Goal: Task Accomplishment & Management: Manage account settings

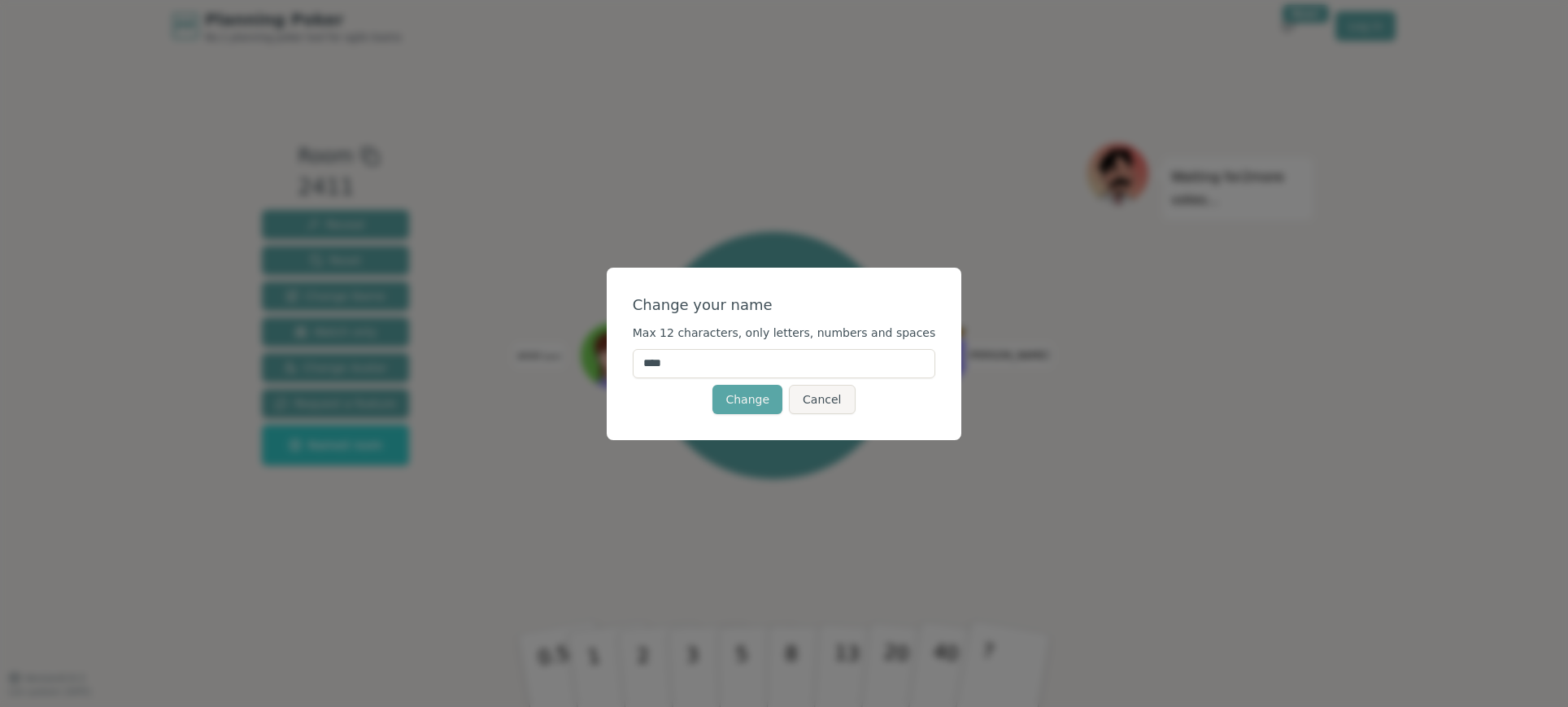
drag, startPoint x: 709, startPoint y: 366, endPoint x: 614, endPoint y: 349, distance: 96.5
click at [613, 352] on div "Change your name Max 12 characters, only letters, numbers and spaces **** Chang…" at bounding box center [784, 354] width 1568 height 707
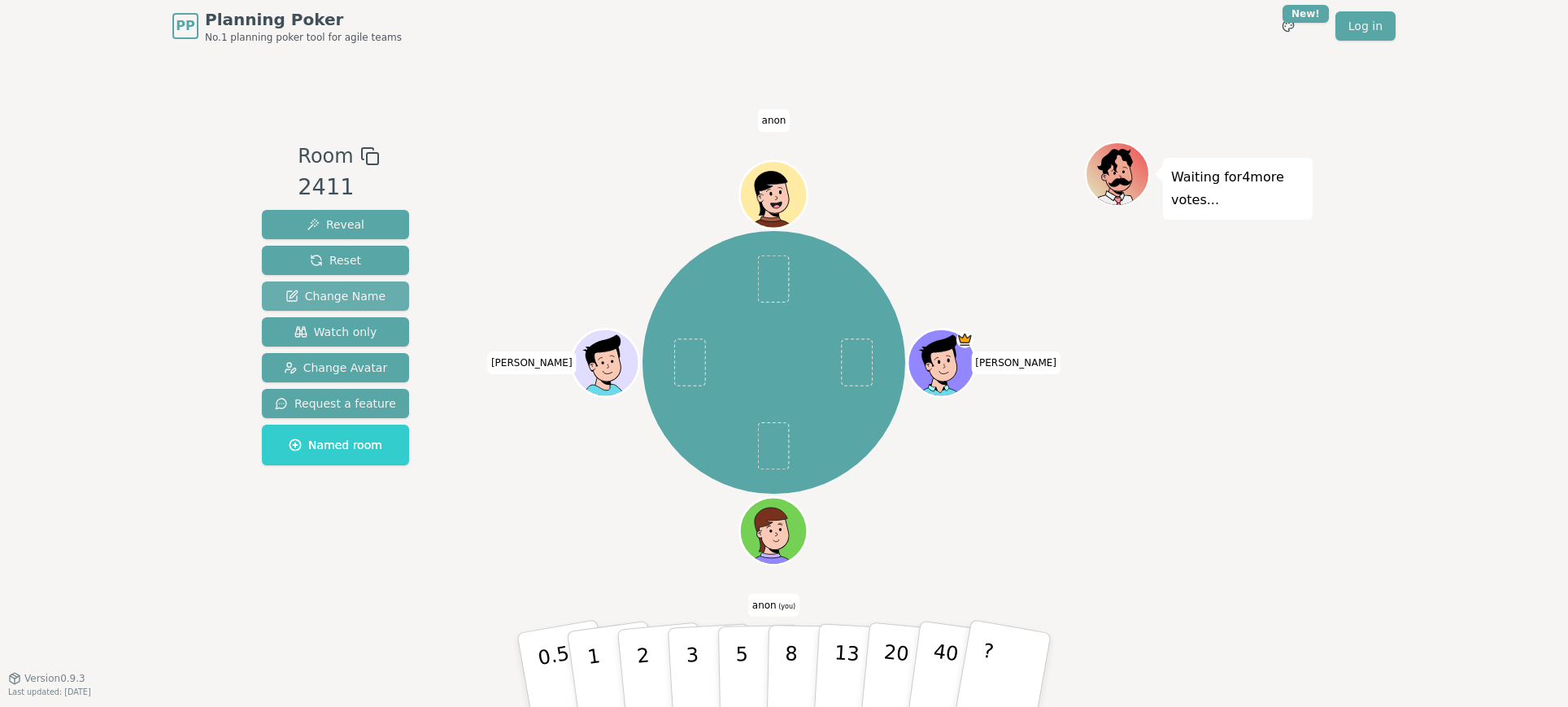
click at [347, 289] on span "Change Name" at bounding box center [336, 296] width 100 height 17
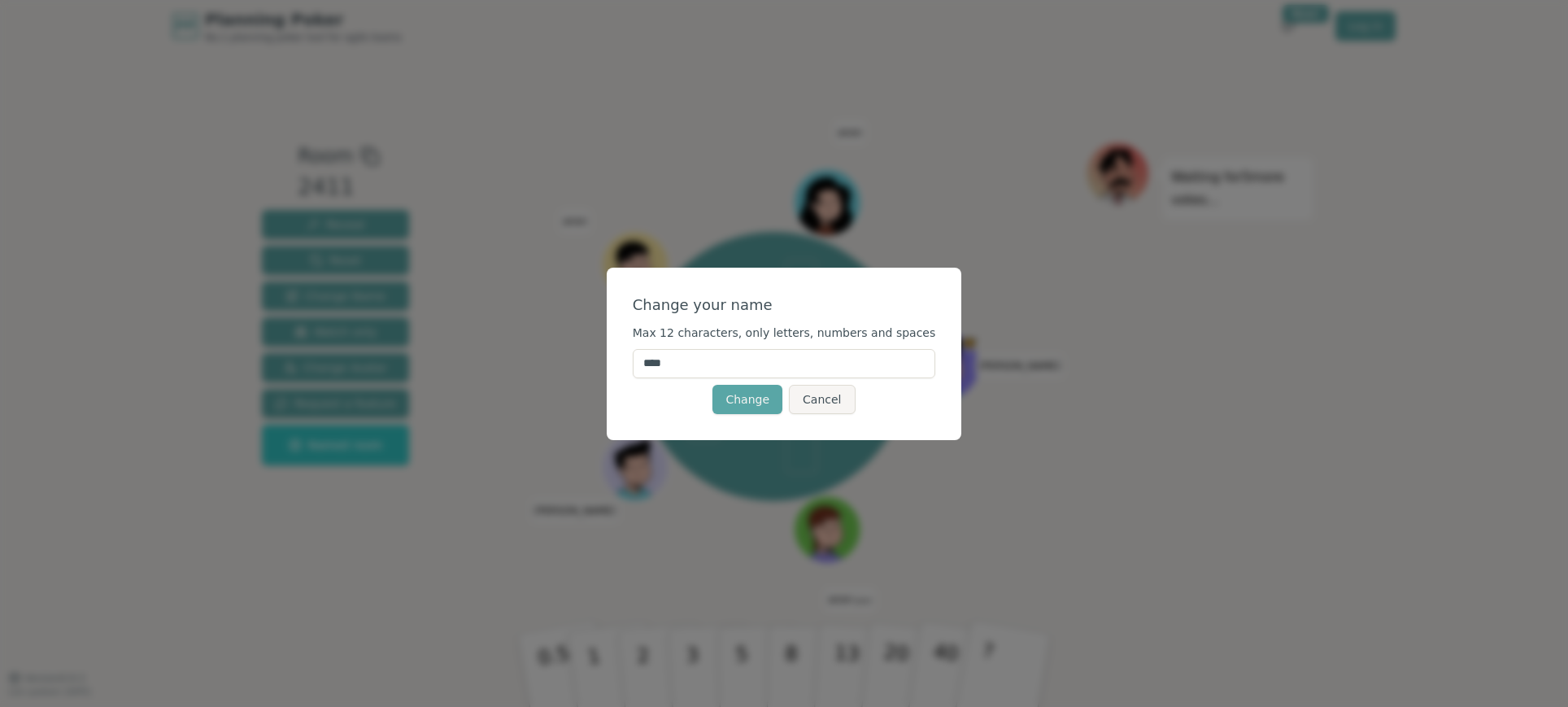
drag, startPoint x: 707, startPoint y: 355, endPoint x: 637, endPoint y: 358, distance: 70.1
click at [637, 358] on div "Change your name Max 12 characters, only letters, numbers and spaces **** Chang…" at bounding box center [784, 354] width 355 height 173
drag, startPoint x: 649, startPoint y: 358, endPoint x: 709, endPoint y: 360, distance: 60.0
click at [709, 360] on input "****" at bounding box center [784, 363] width 303 height 29
type input "******"
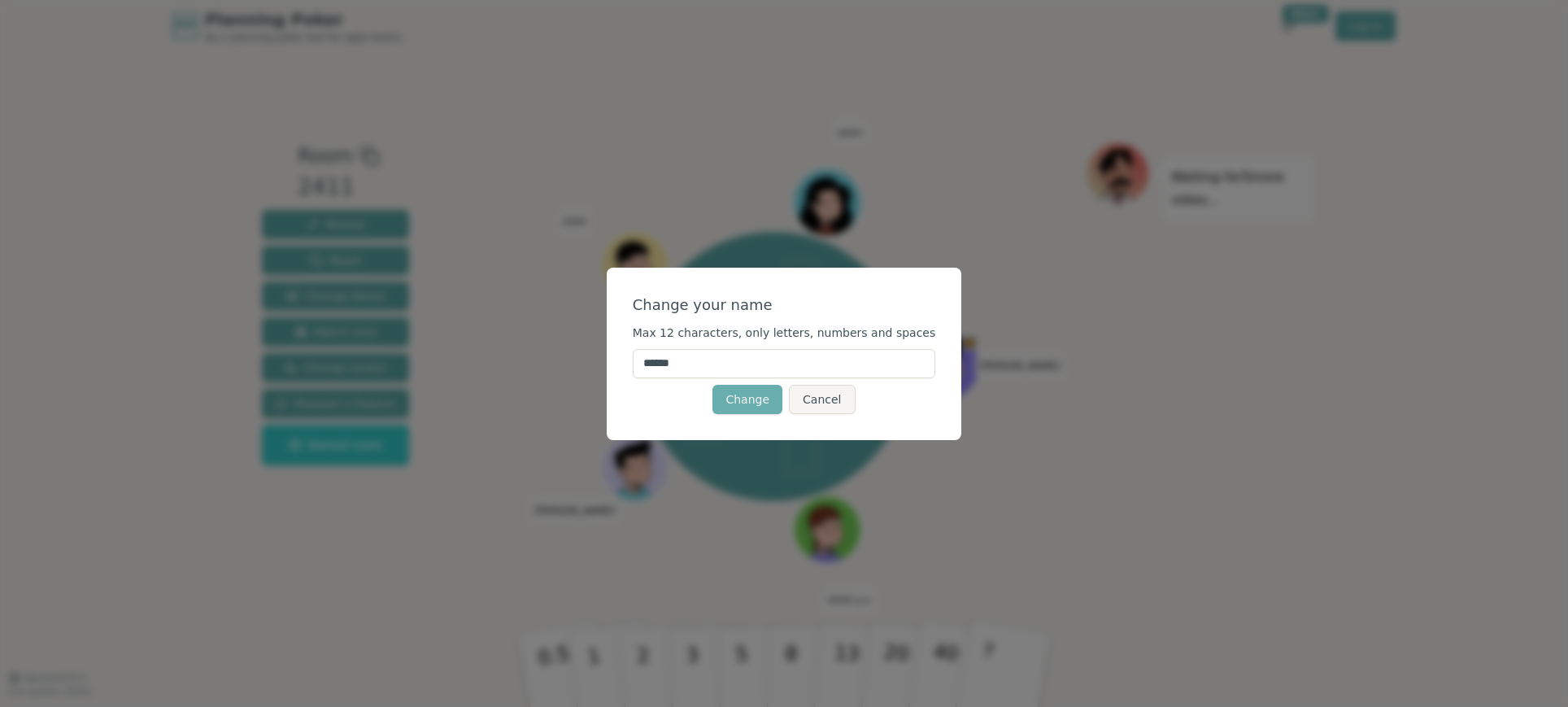
click at [747, 396] on button "Change" at bounding box center [747, 400] width 70 height 29
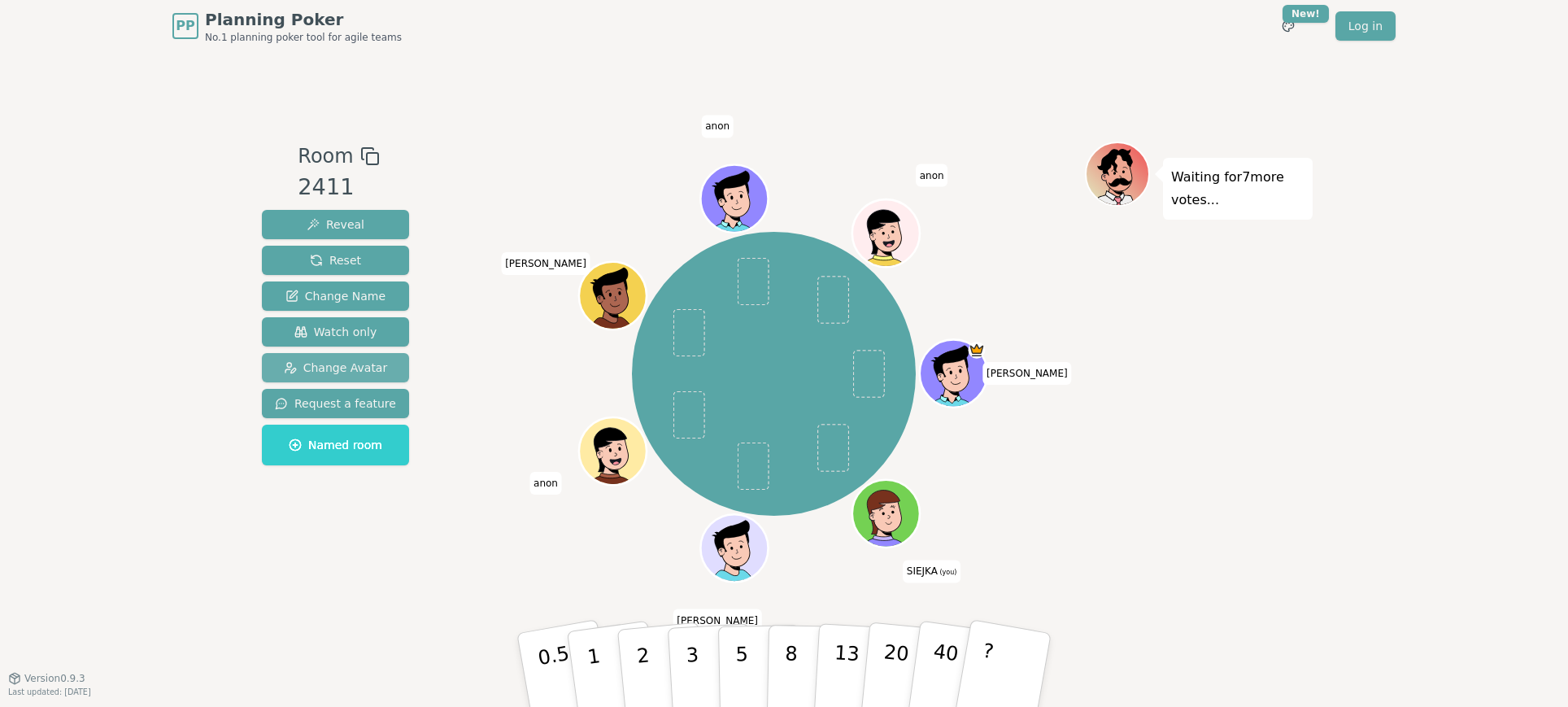
click at [318, 365] on span "Change Avatar" at bounding box center [336, 367] width 104 height 17
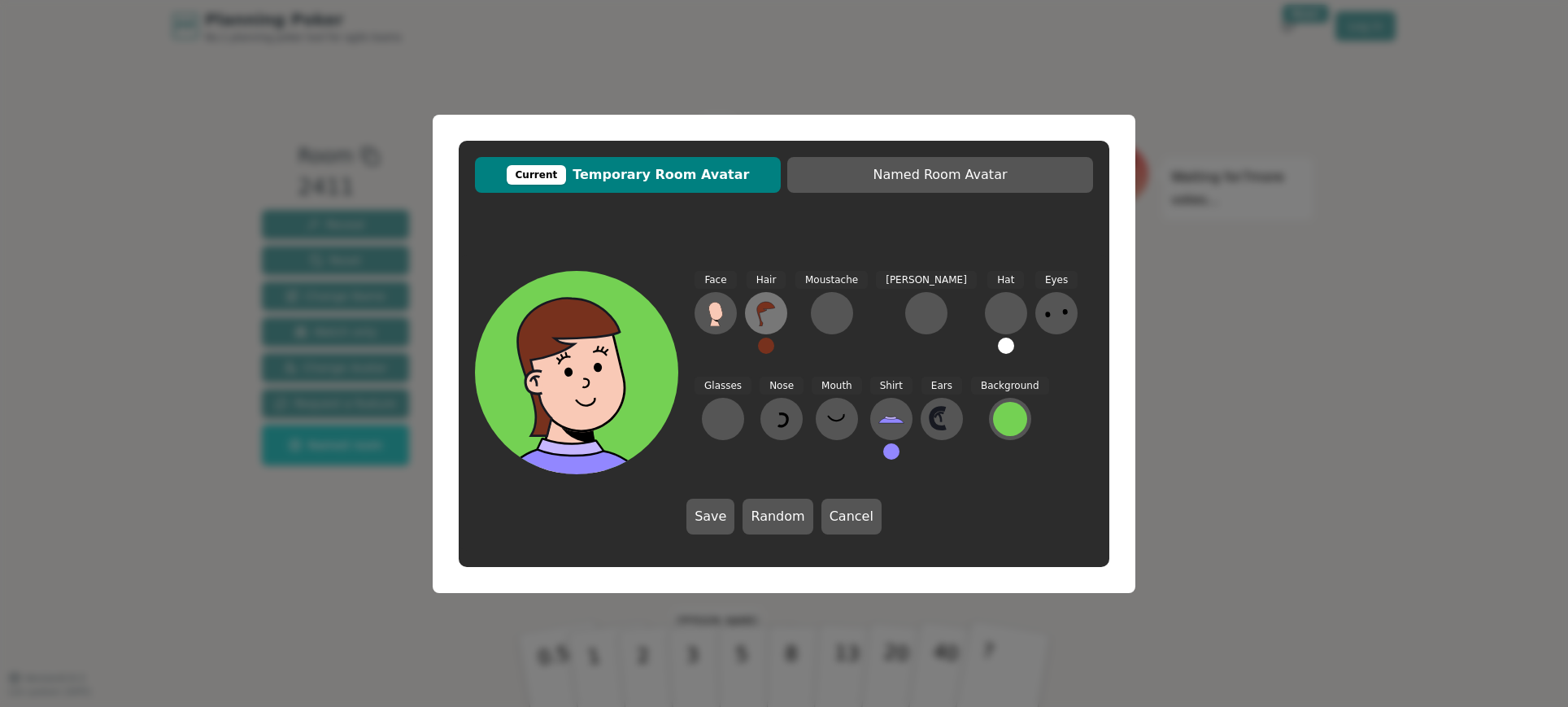
click at [760, 310] on icon at bounding box center [766, 313] width 18 height 25
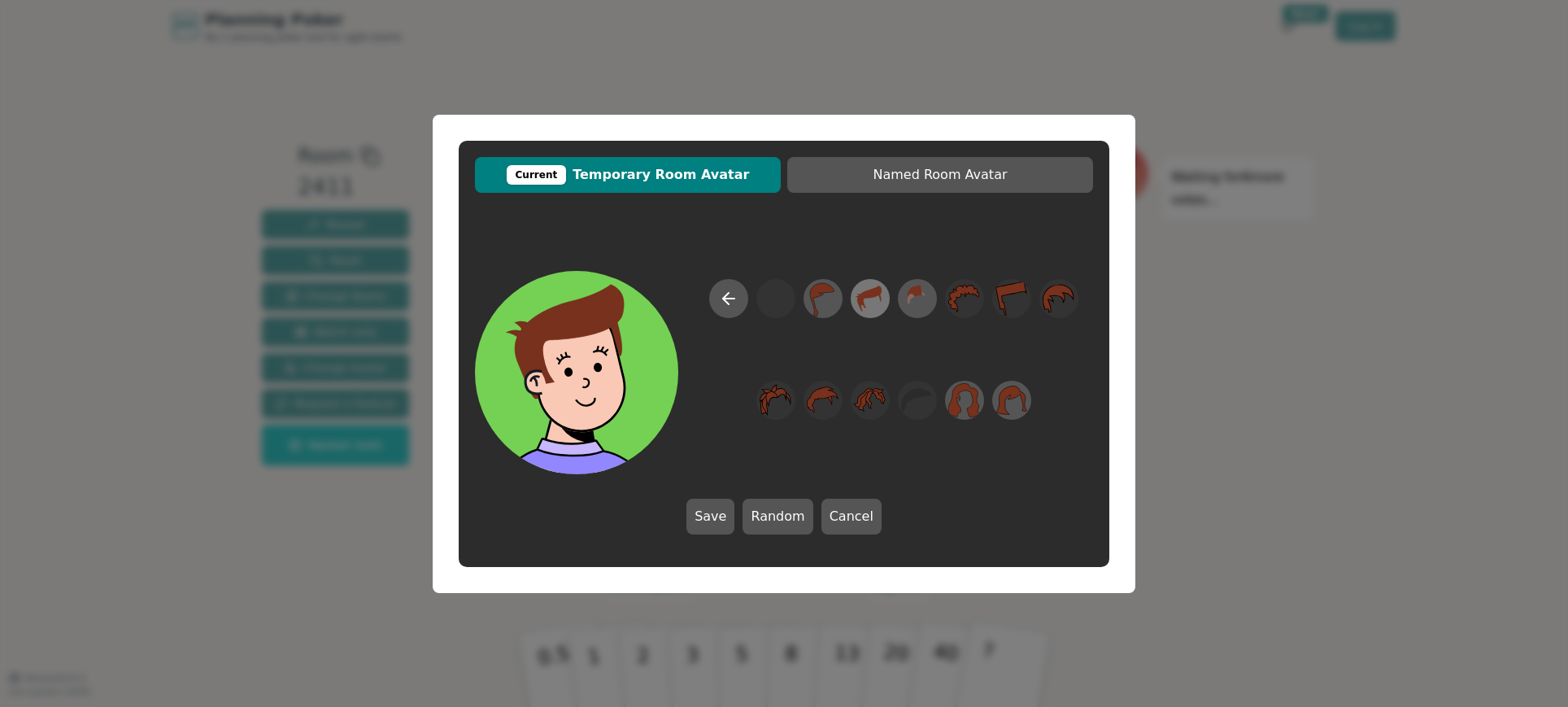
click at [865, 296] on icon at bounding box center [870, 299] width 25 height 27
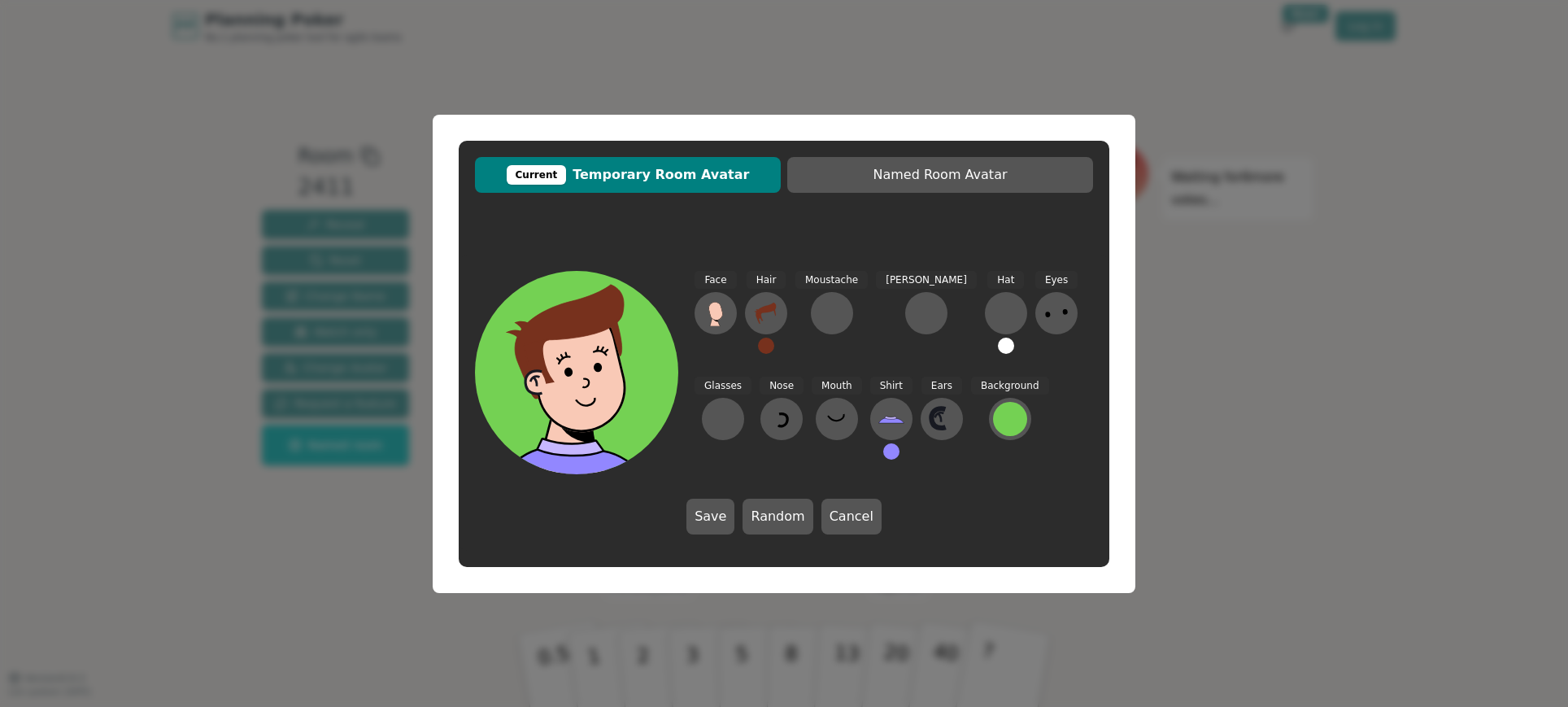
click at [767, 347] on button at bounding box center [766, 346] width 17 height 17
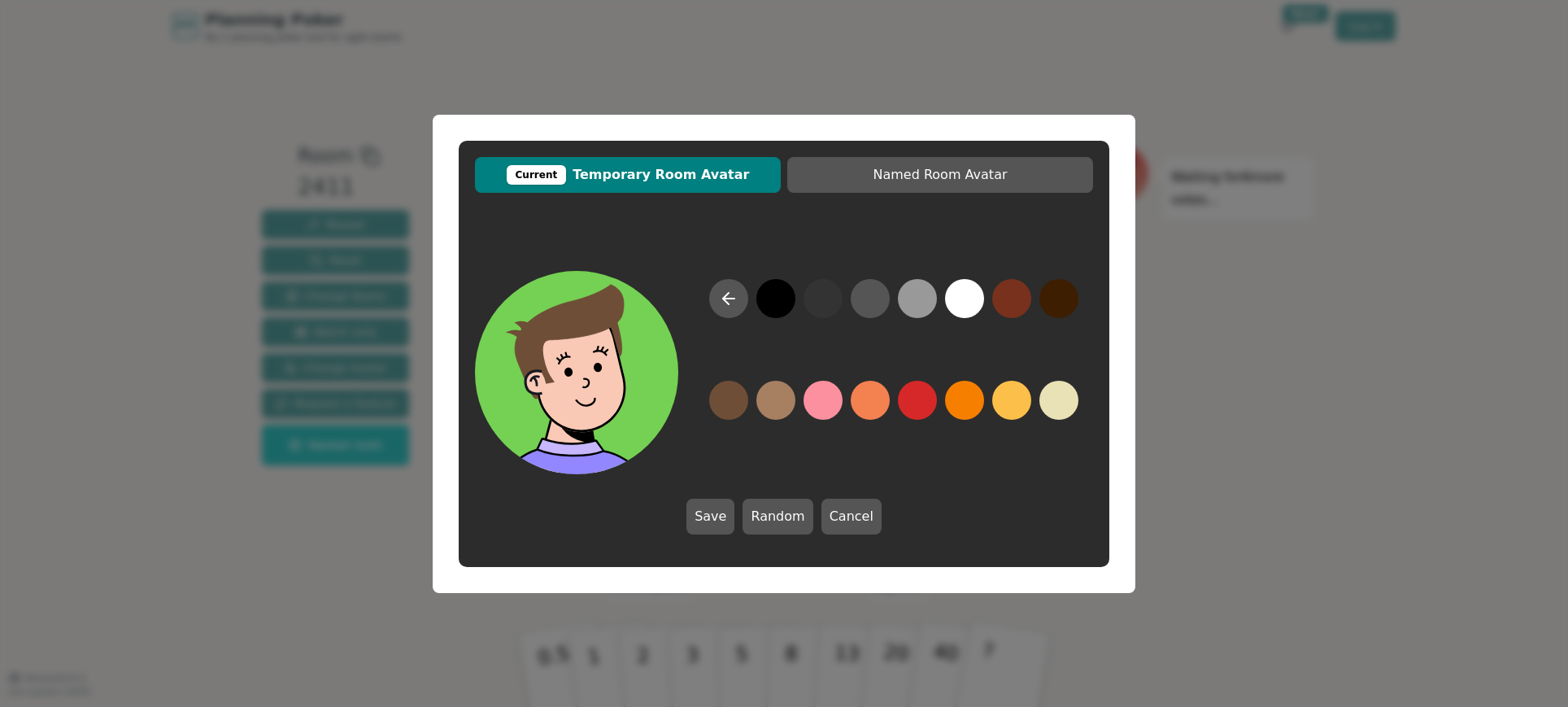
click at [730, 401] on button at bounding box center [729, 401] width 39 height 39
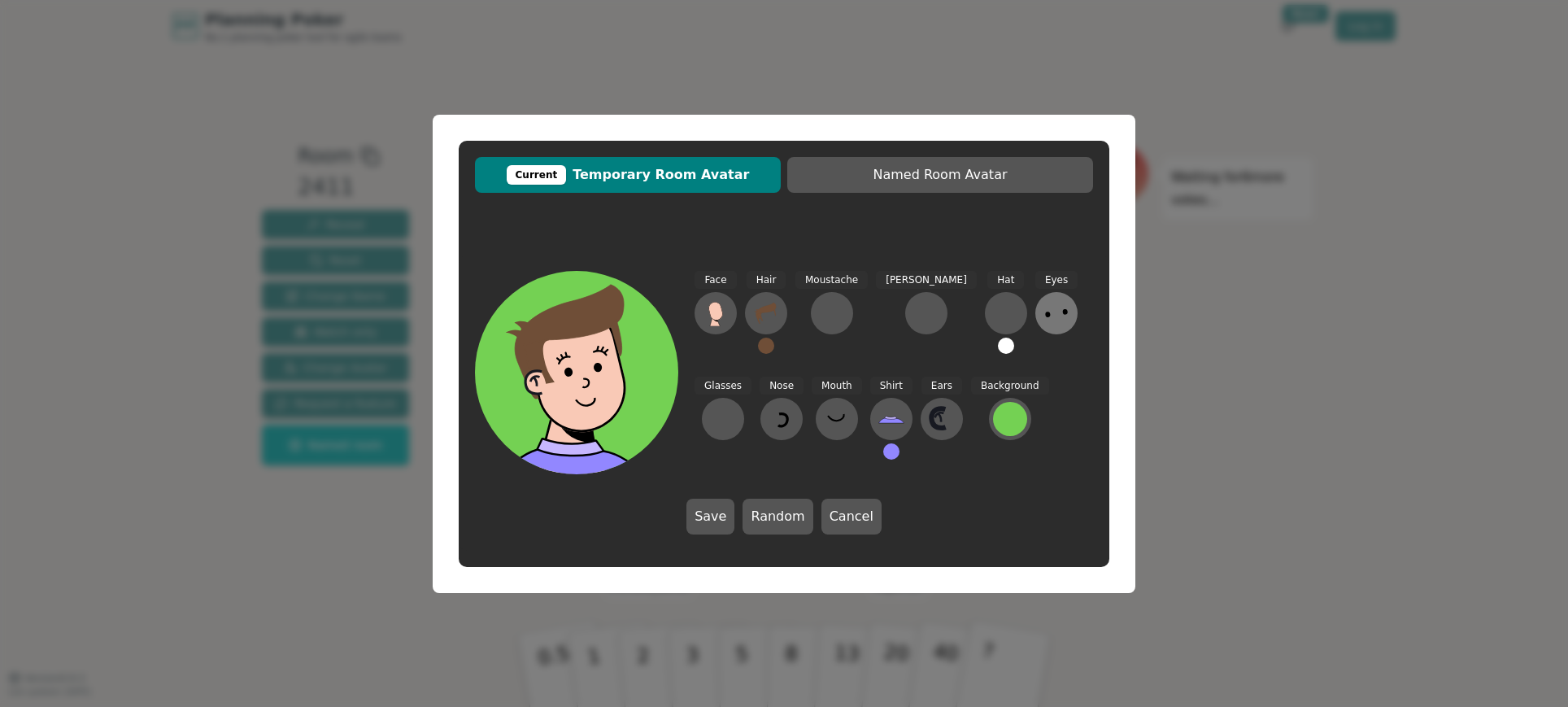
click at [1044, 311] on icon at bounding box center [1056, 313] width 27 height 27
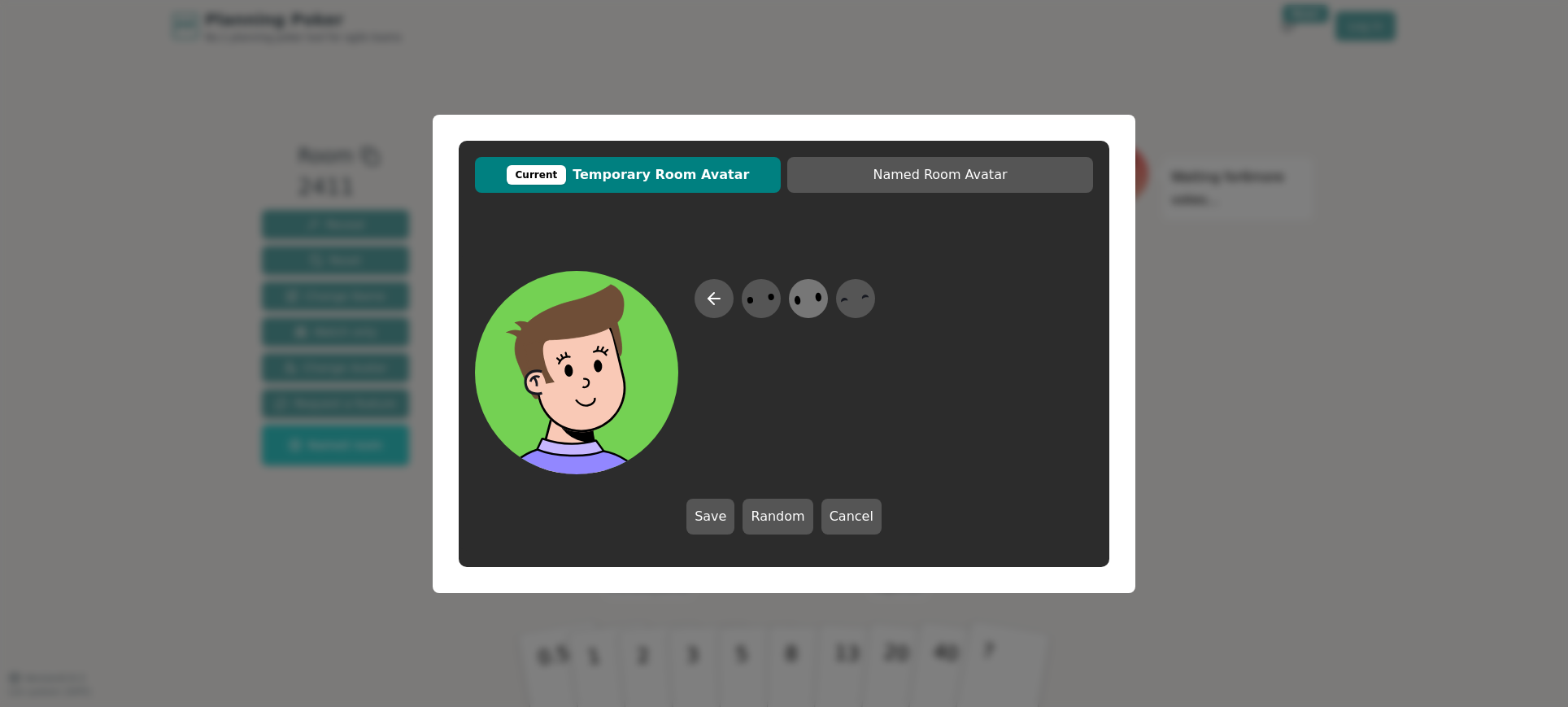
click at [817, 299] on icon at bounding box center [808, 298] width 31 height 36
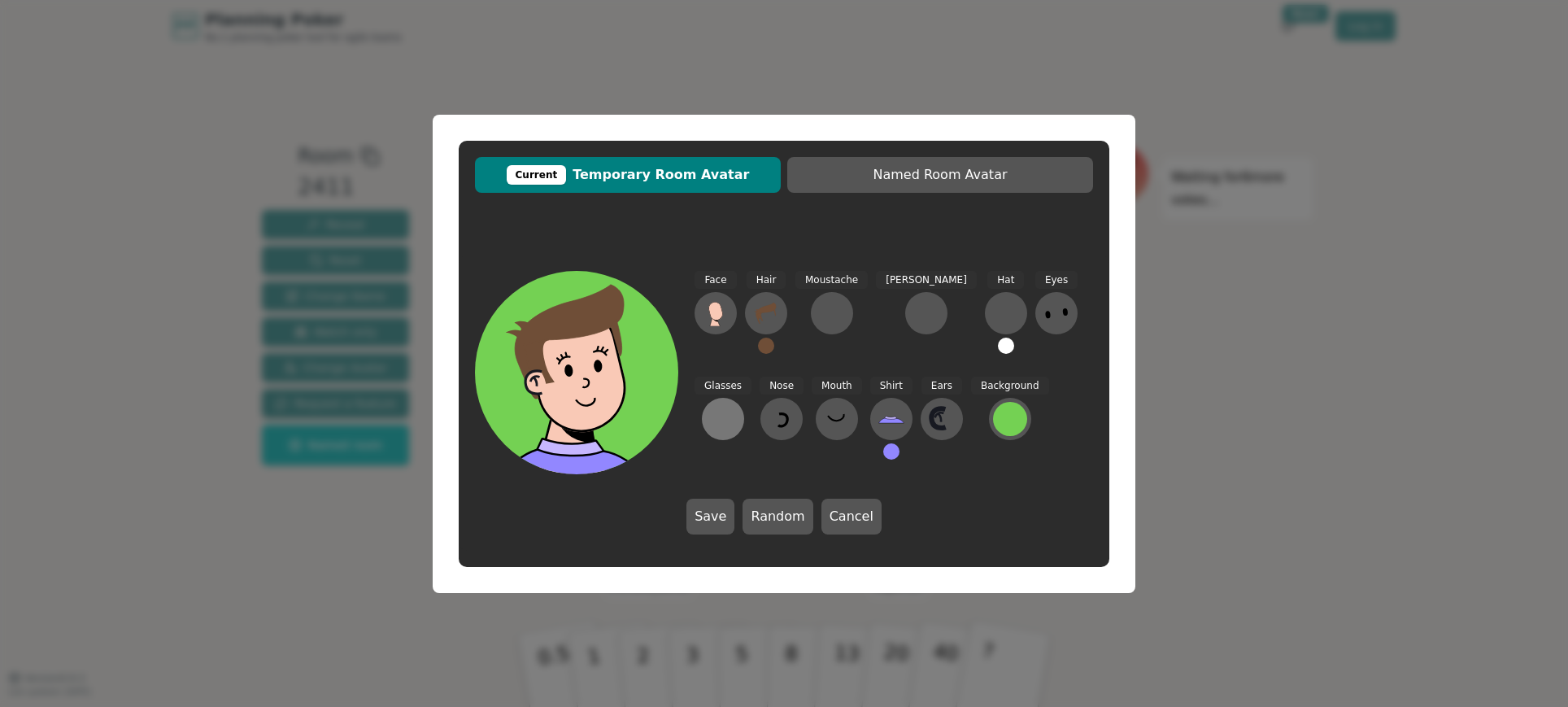
click at [736, 406] on div at bounding box center [723, 418] width 27 height 27
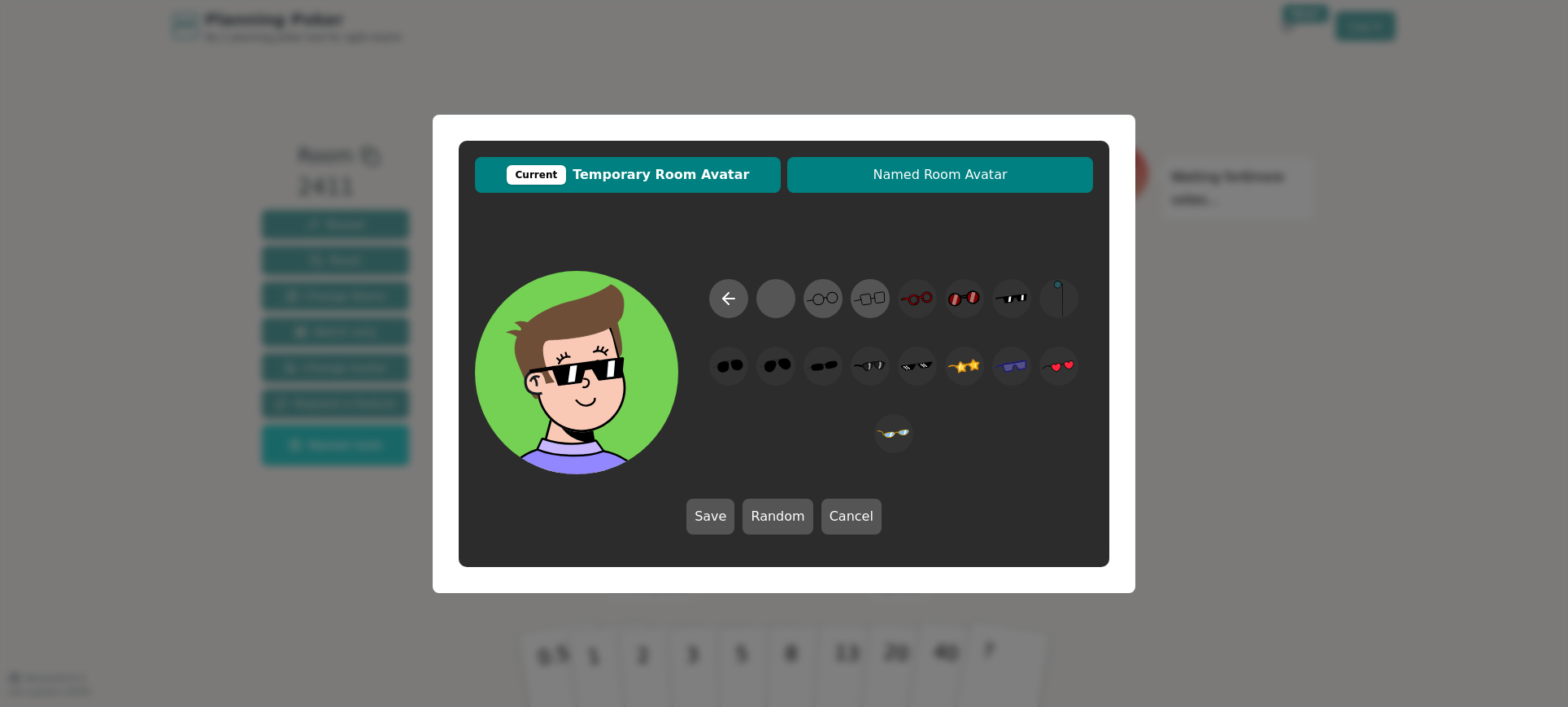
click at [939, 181] on span "Named Room Avatar" at bounding box center [940, 175] width 290 height 20
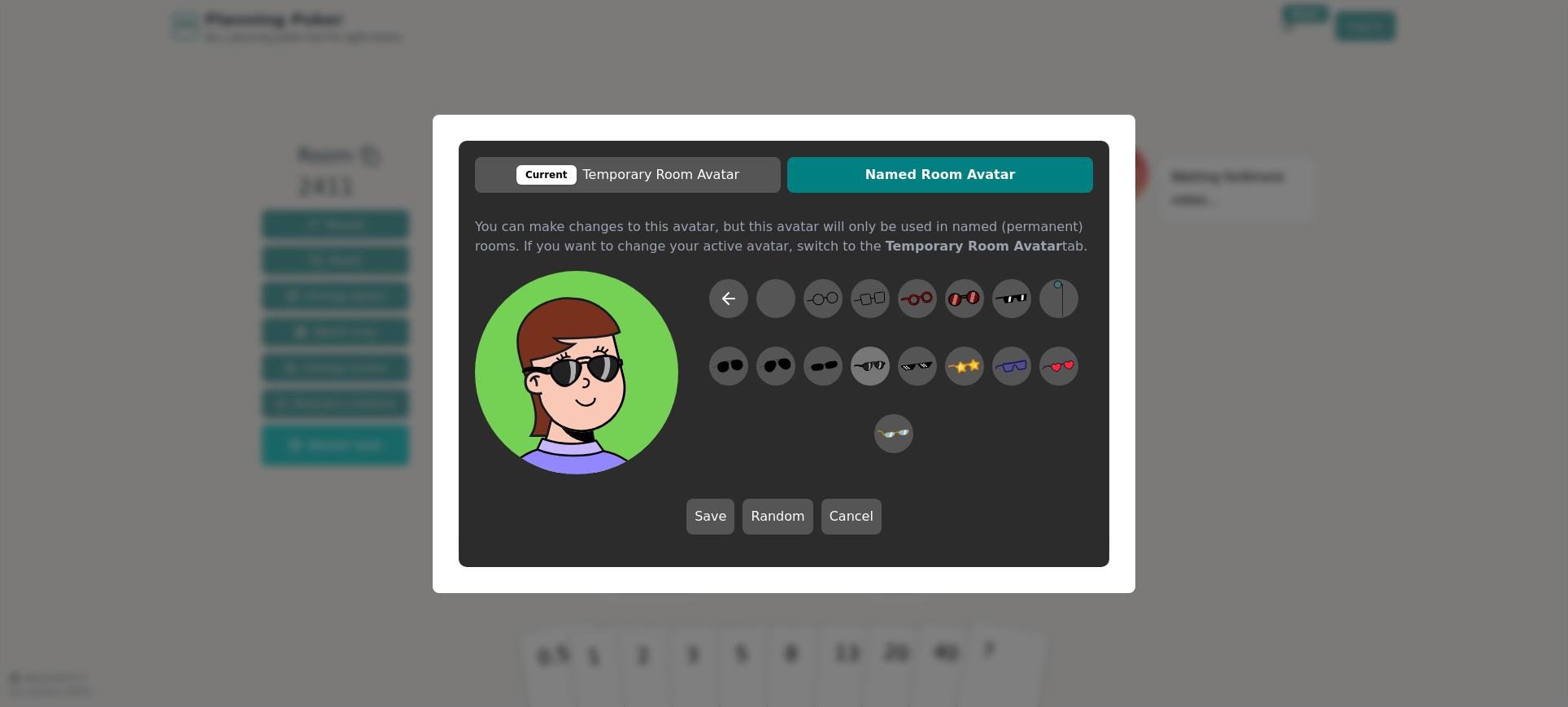
click at [876, 362] on icon at bounding box center [870, 365] width 31 height 10
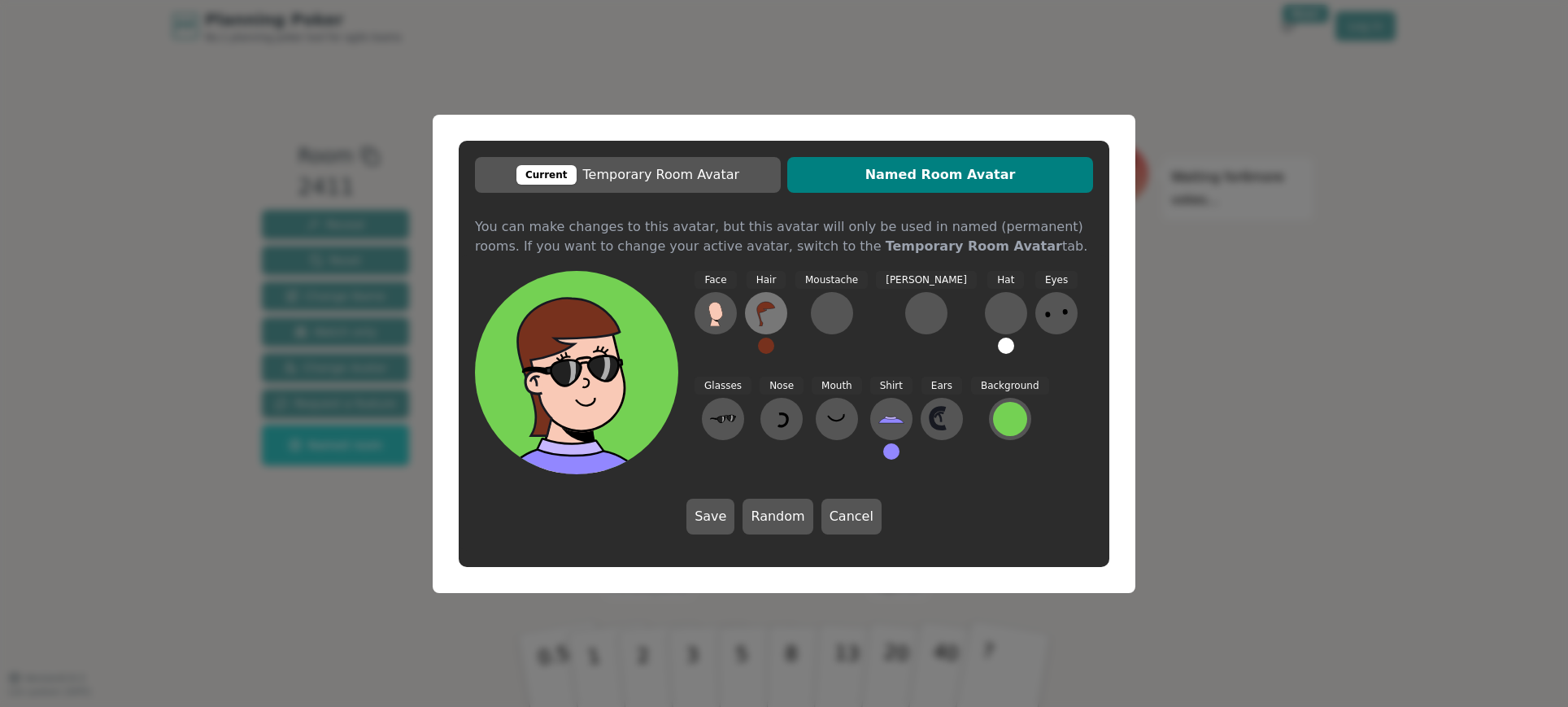
click at [769, 309] on icon at bounding box center [766, 313] width 18 height 25
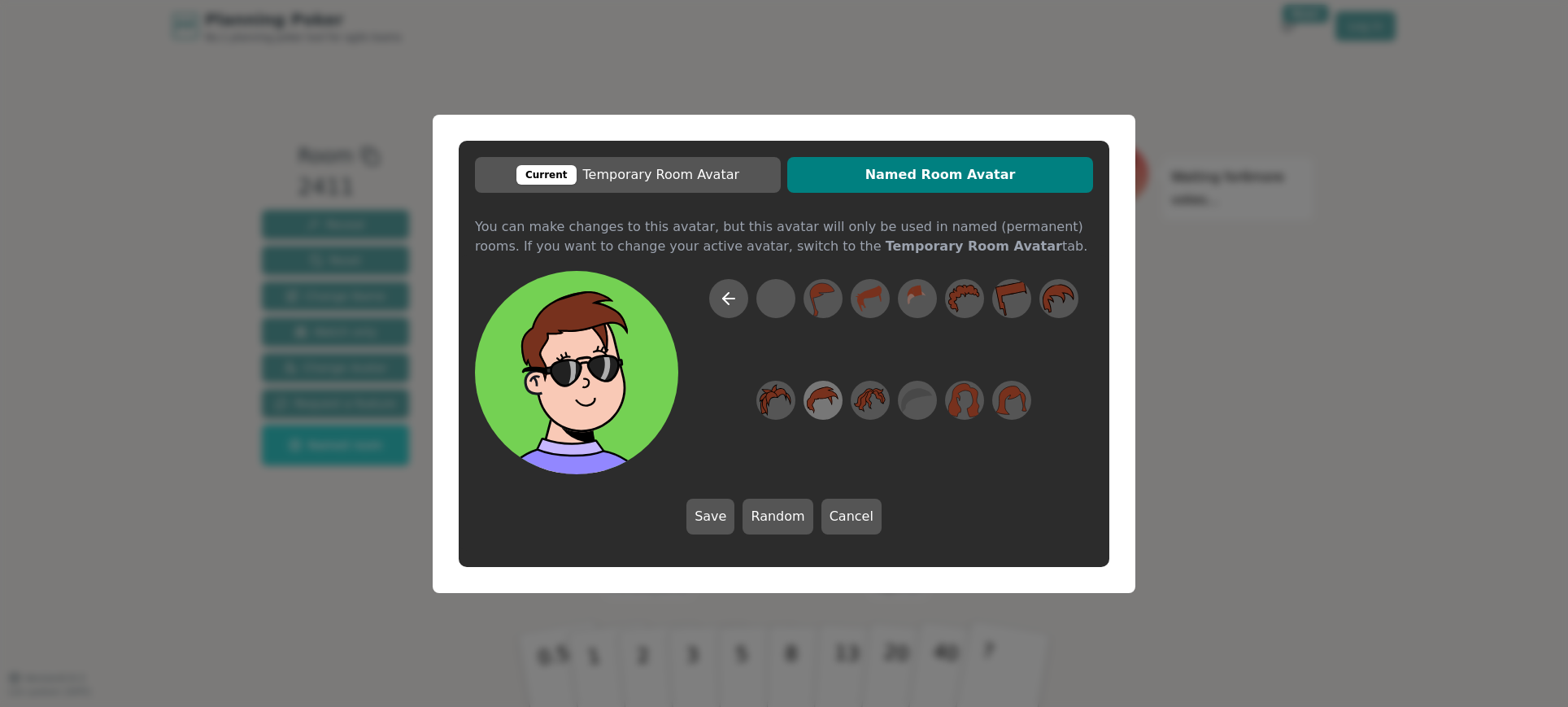
click at [818, 401] on icon at bounding box center [823, 400] width 31 height 36
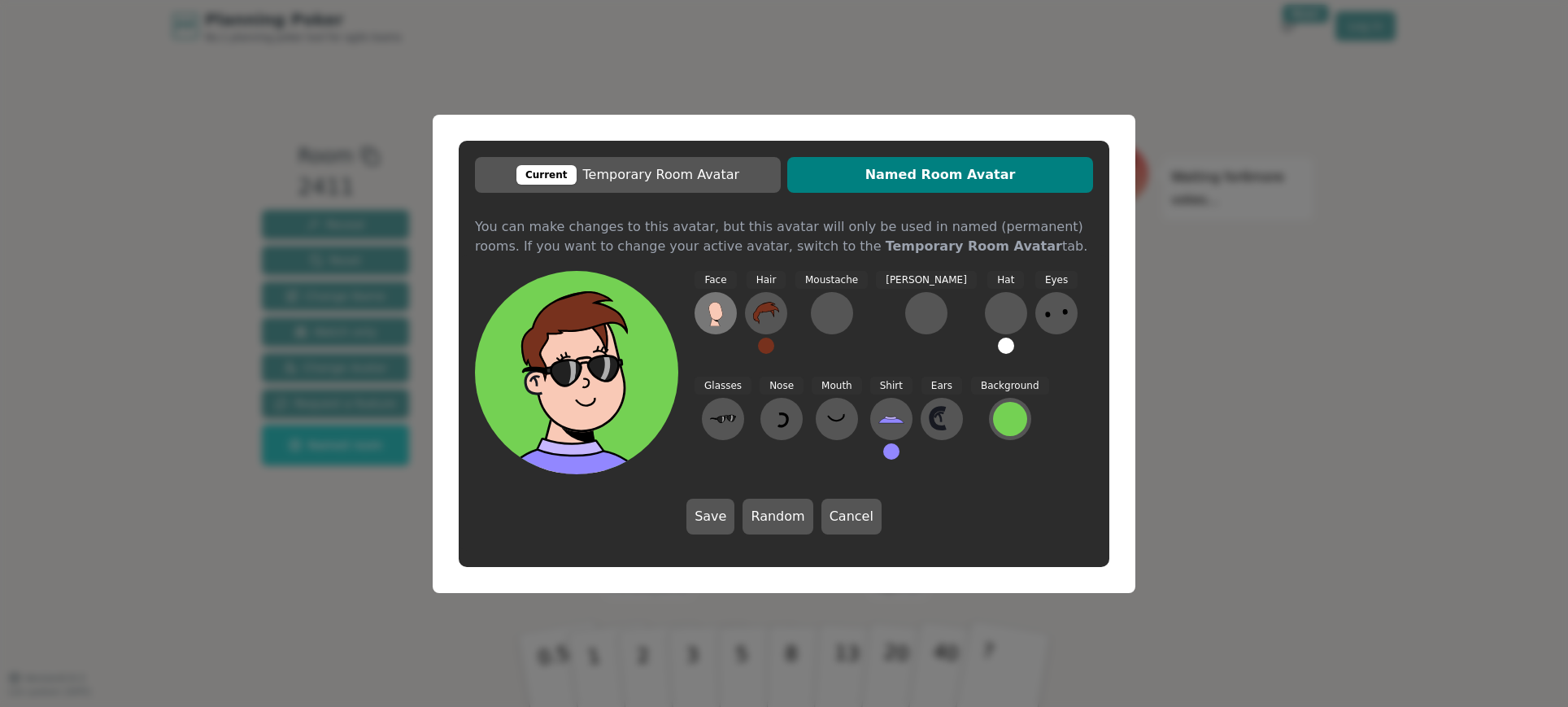
click at [717, 320] on icon at bounding box center [716, 310] width 14 height 18
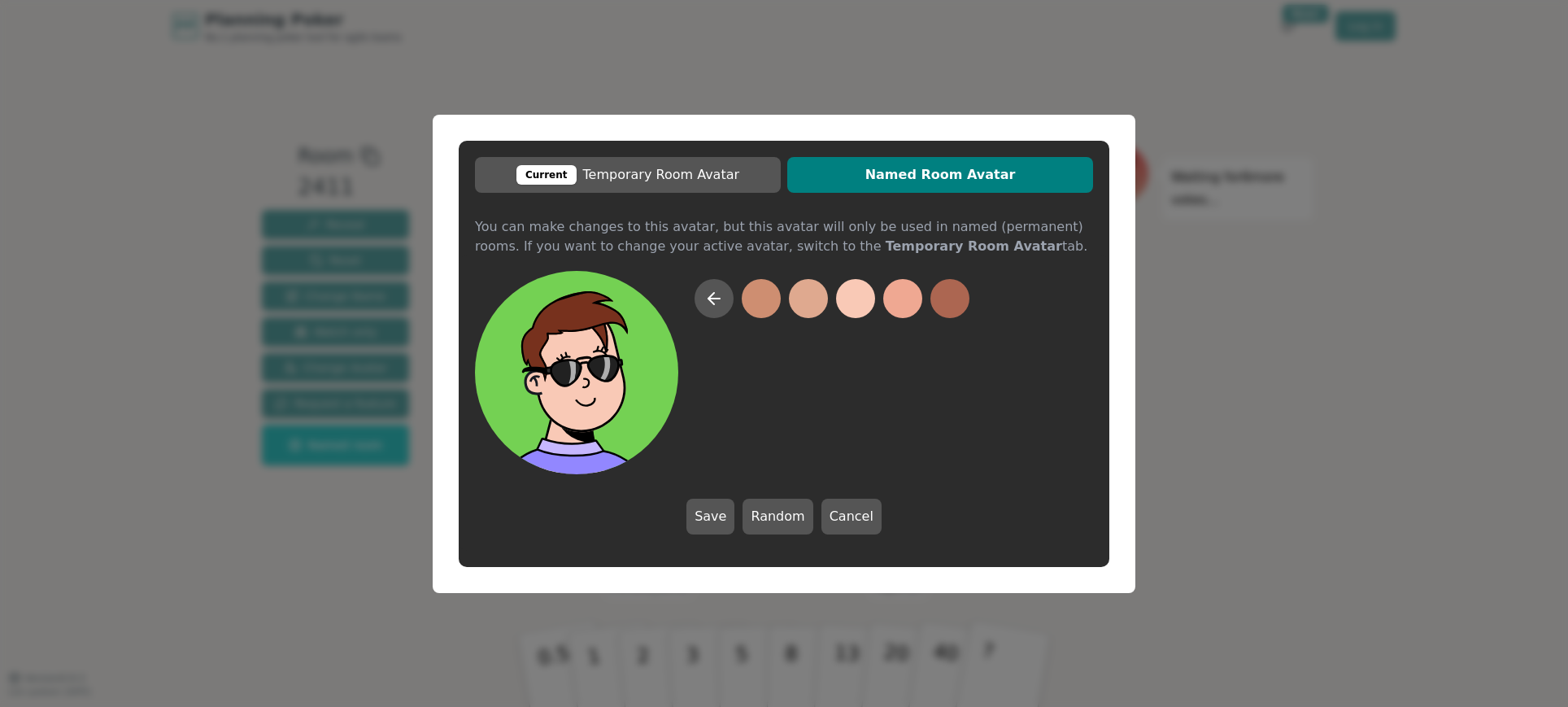
click at [867, 299] on button at bounding box center [856, 299] width 39 height 39
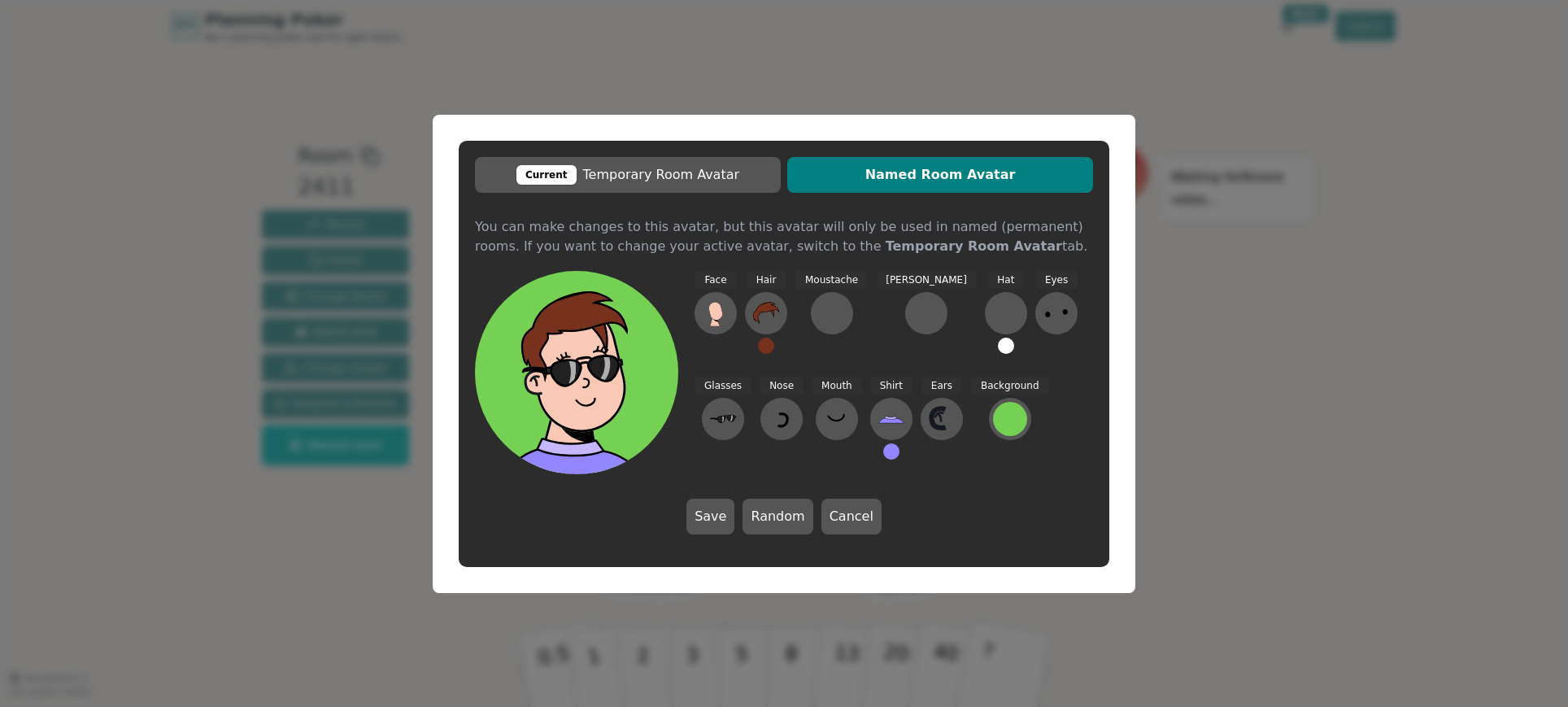
click at [760, 345] on button at bounding box center [766, 346] width 17 height 17
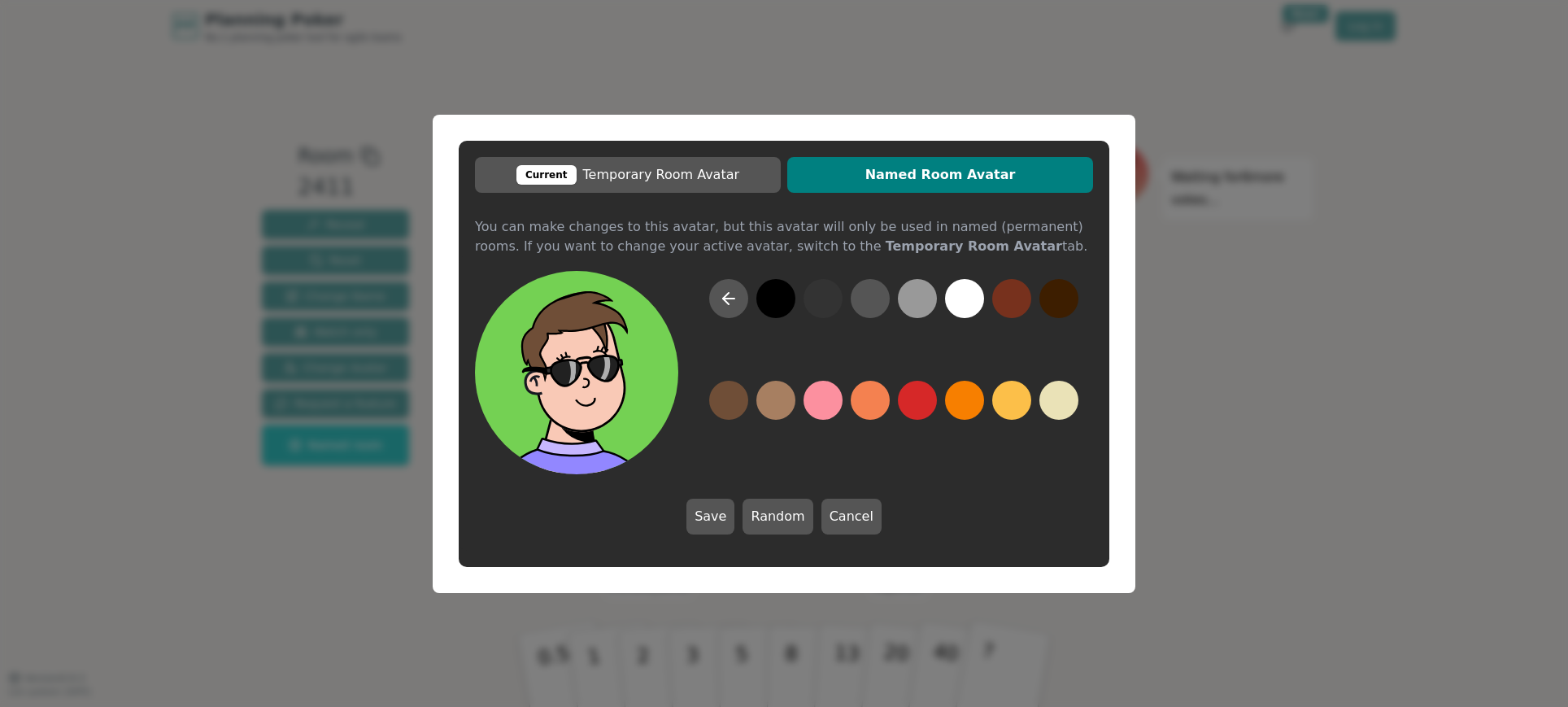
click at [731, 406] on button at bounding box center [729, 401] width 39 height 39
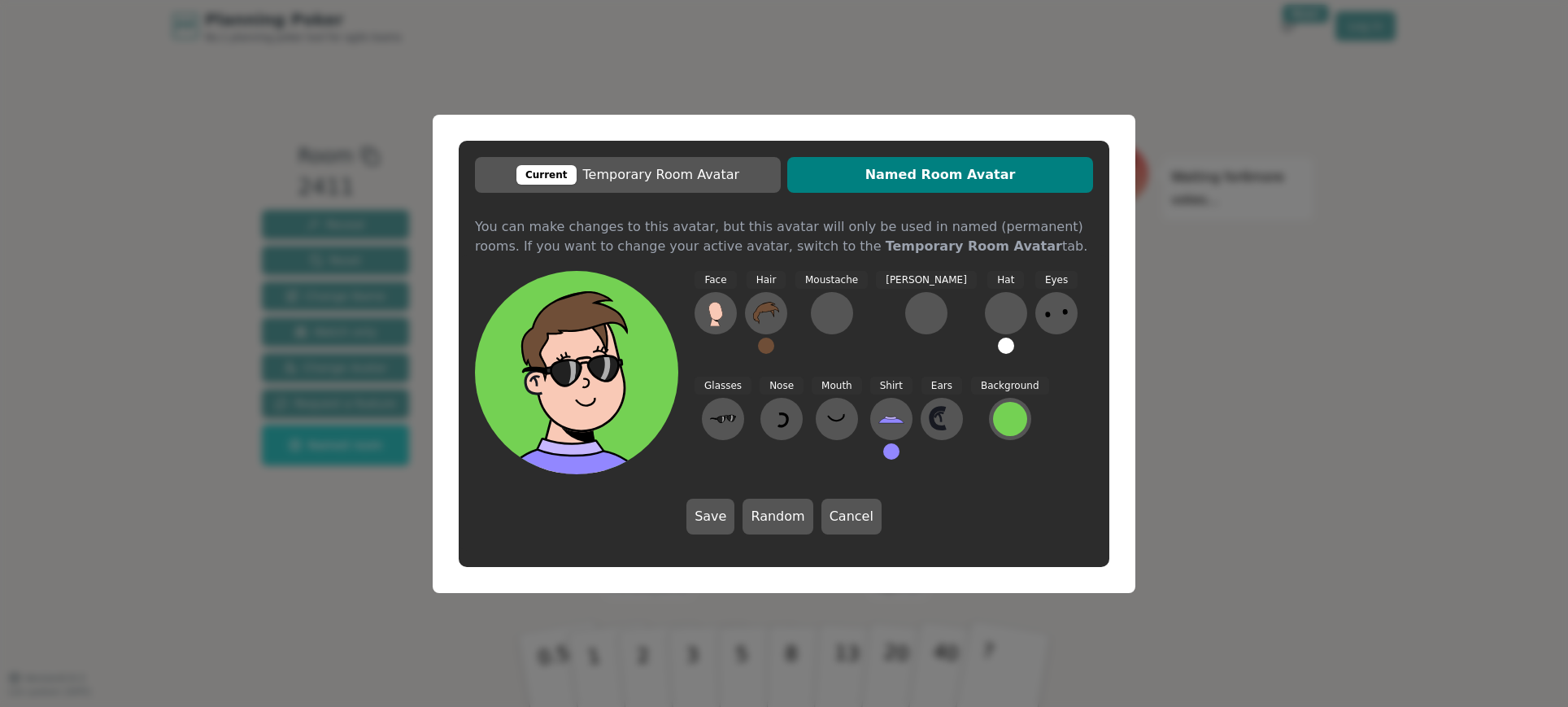
click at [884, 456] on button at bounding box center [892, 451] width 17 height 17
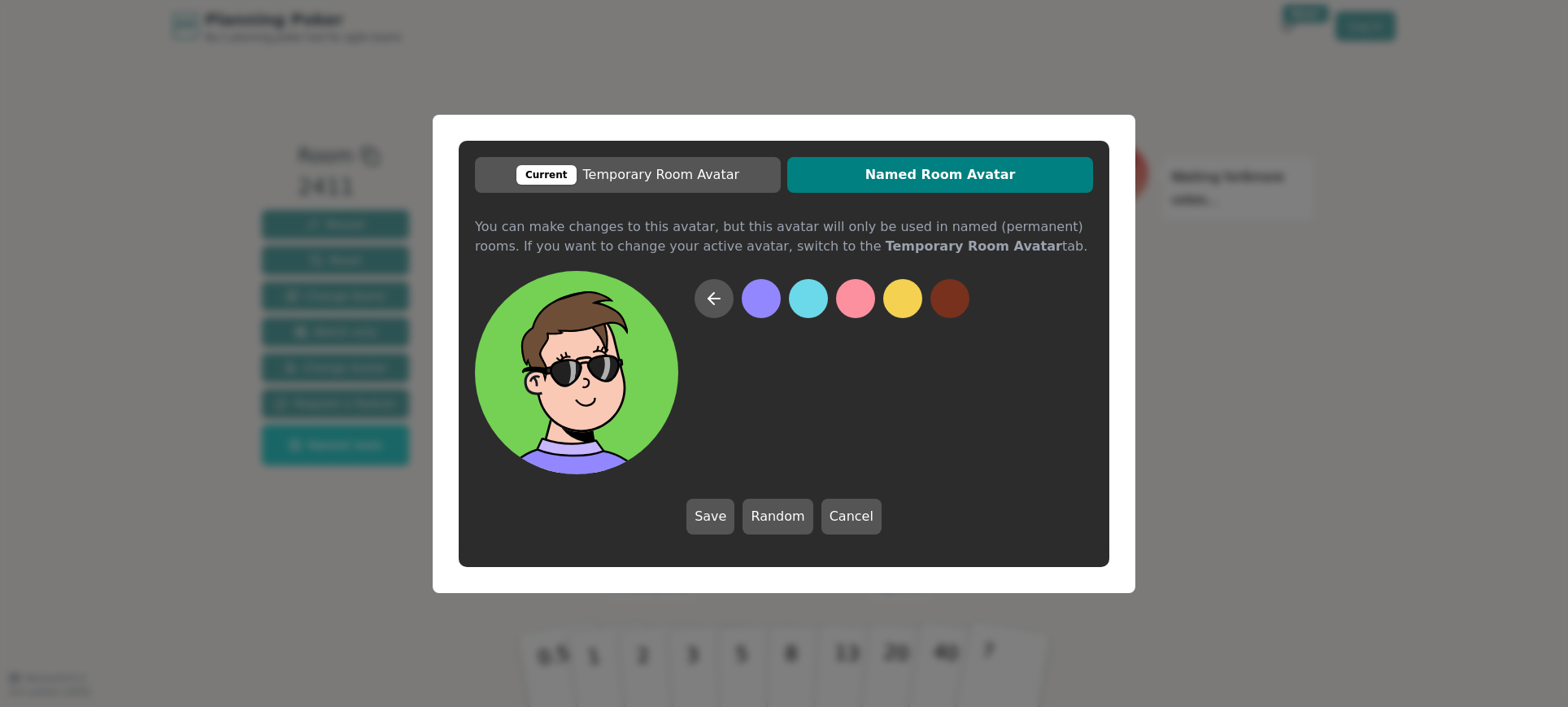
click at [775, 362] on div at bounding box center [832, 376] width 275 height 195
click at [711, 299] on icon at bounding box center [714, 299] width 20 height 20
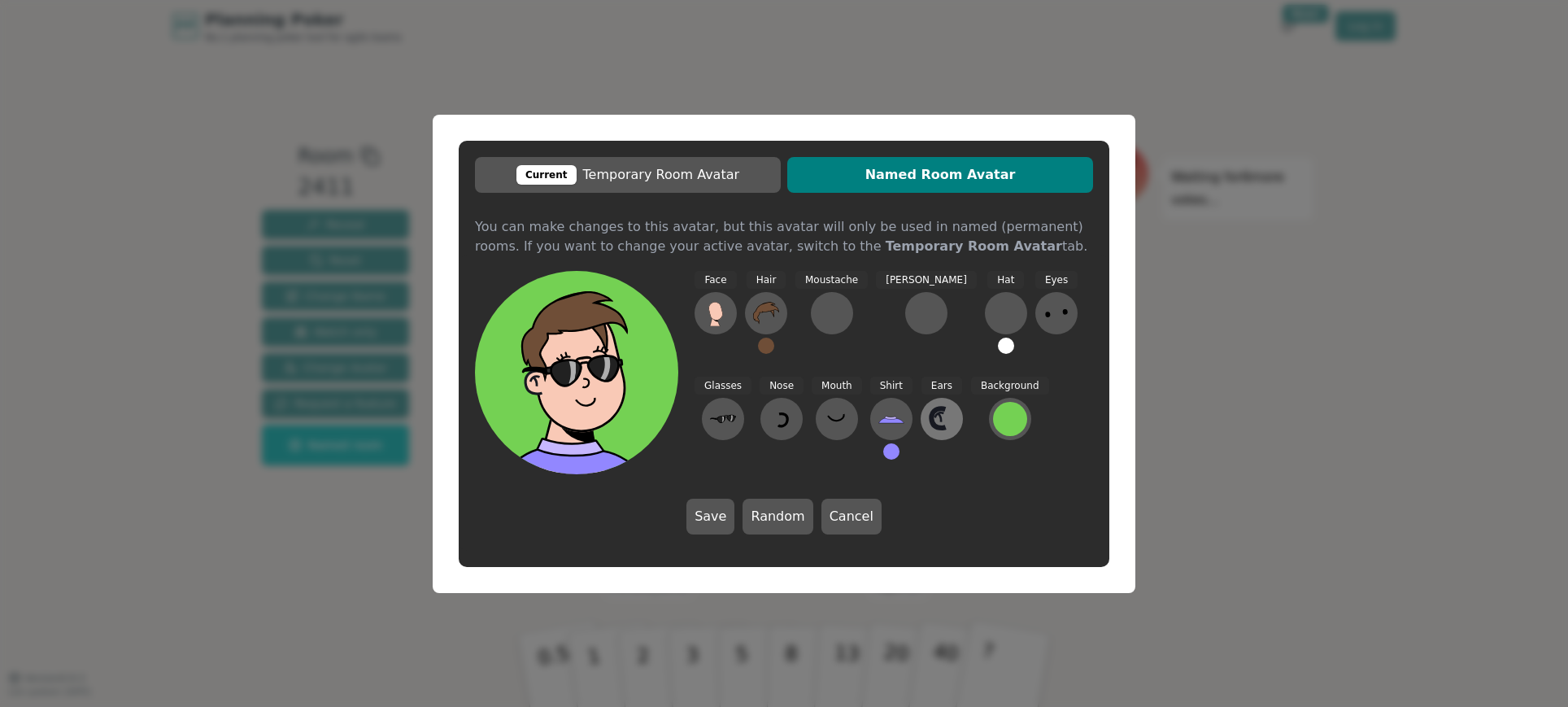
click at [932, 427] on icon at bounding box center [939, 419] width 14 height 20
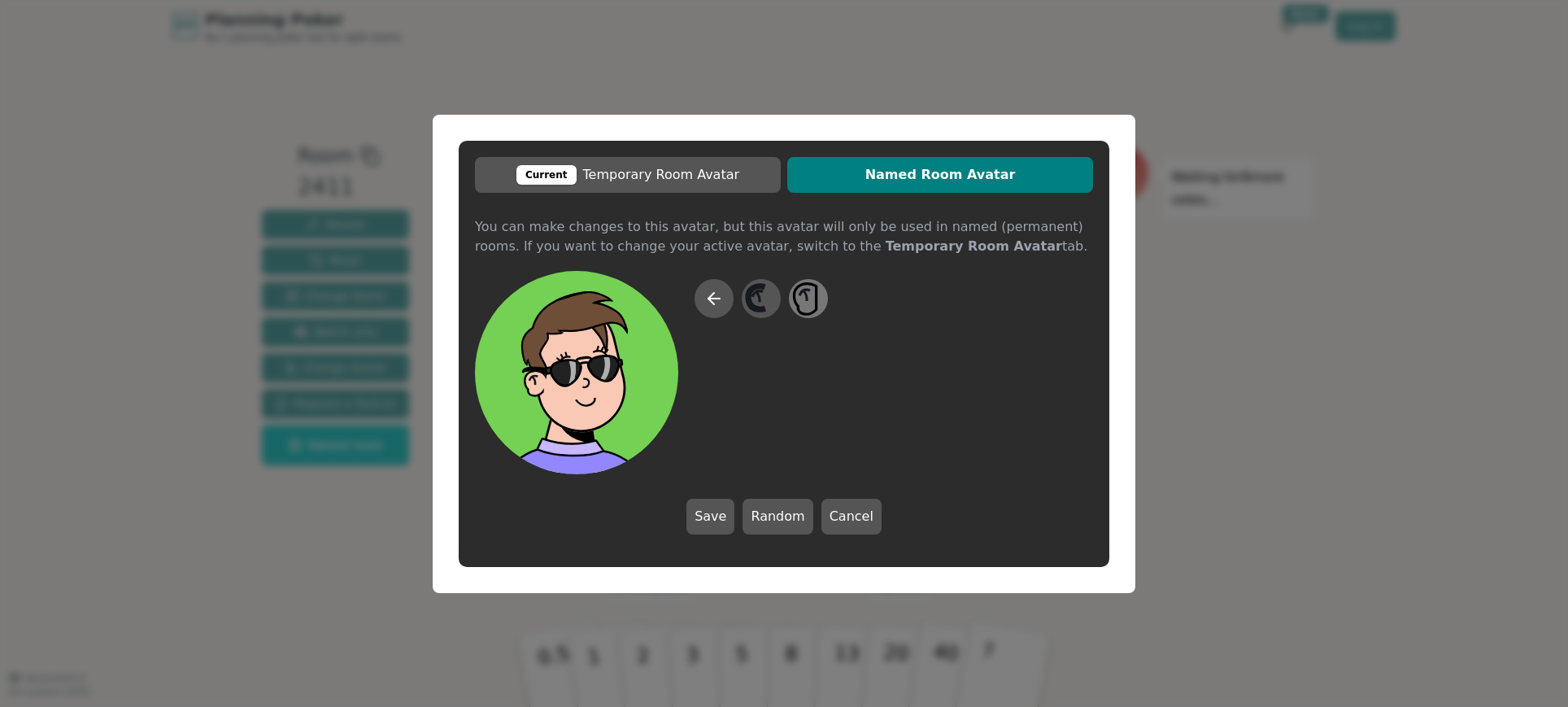
click at [815, 300] on icon at bounding box center [808, 298] width 31 height 36
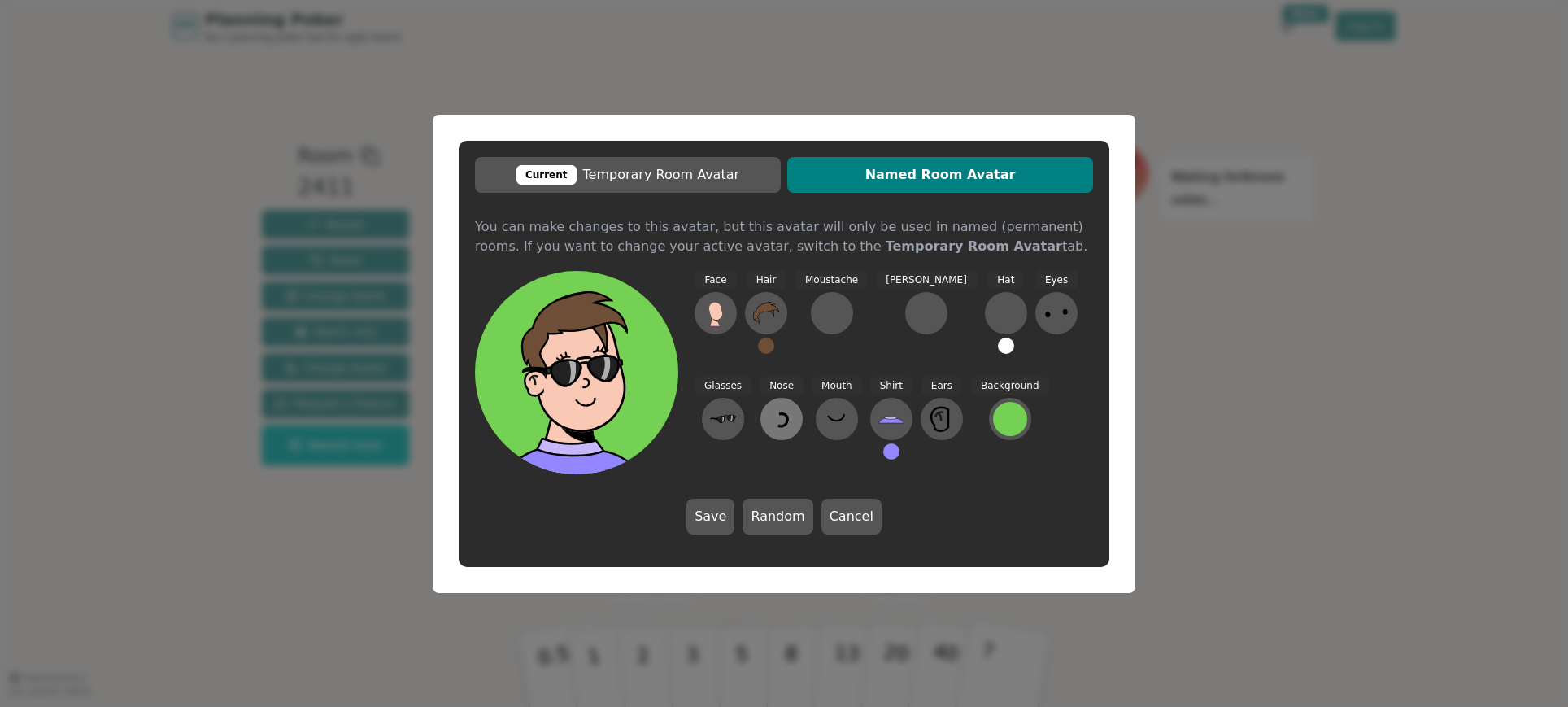
click at [769, 418] on icon at bounding box center [782, 418] width 27 height 27
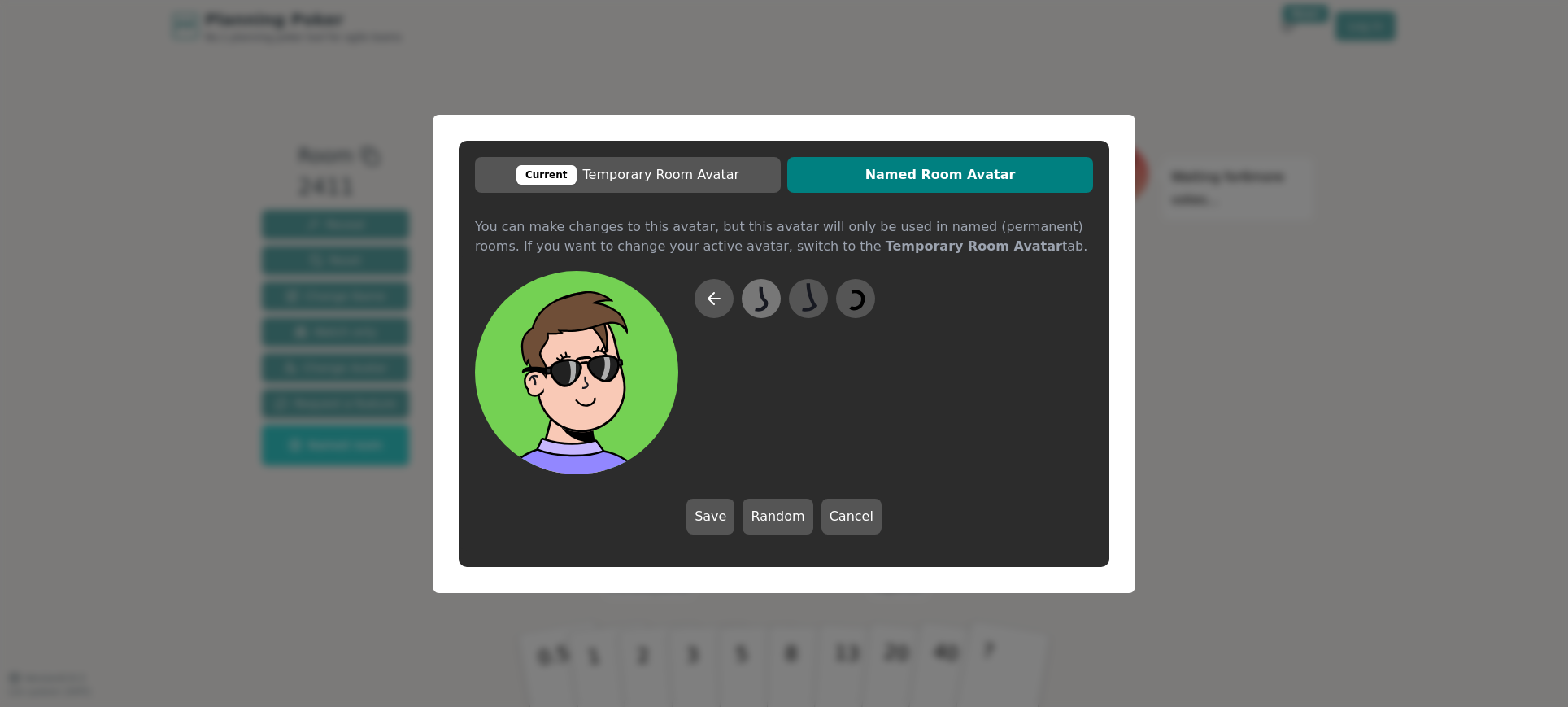
click at [770, 298] on icon at bounding box center [761, 298] width 31 height 36
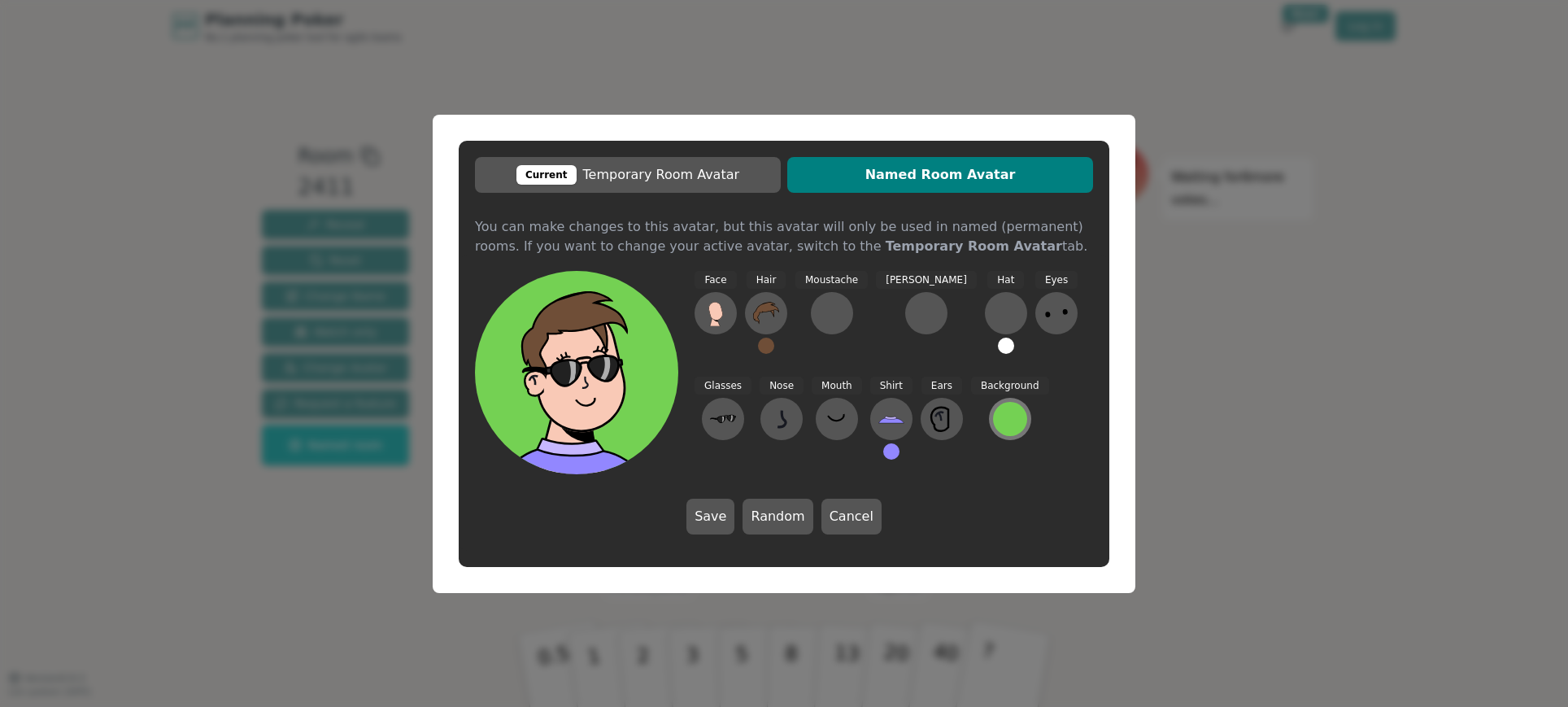
click at [994, 420] on div at bounding box center [1010, 418] width 34 height 34
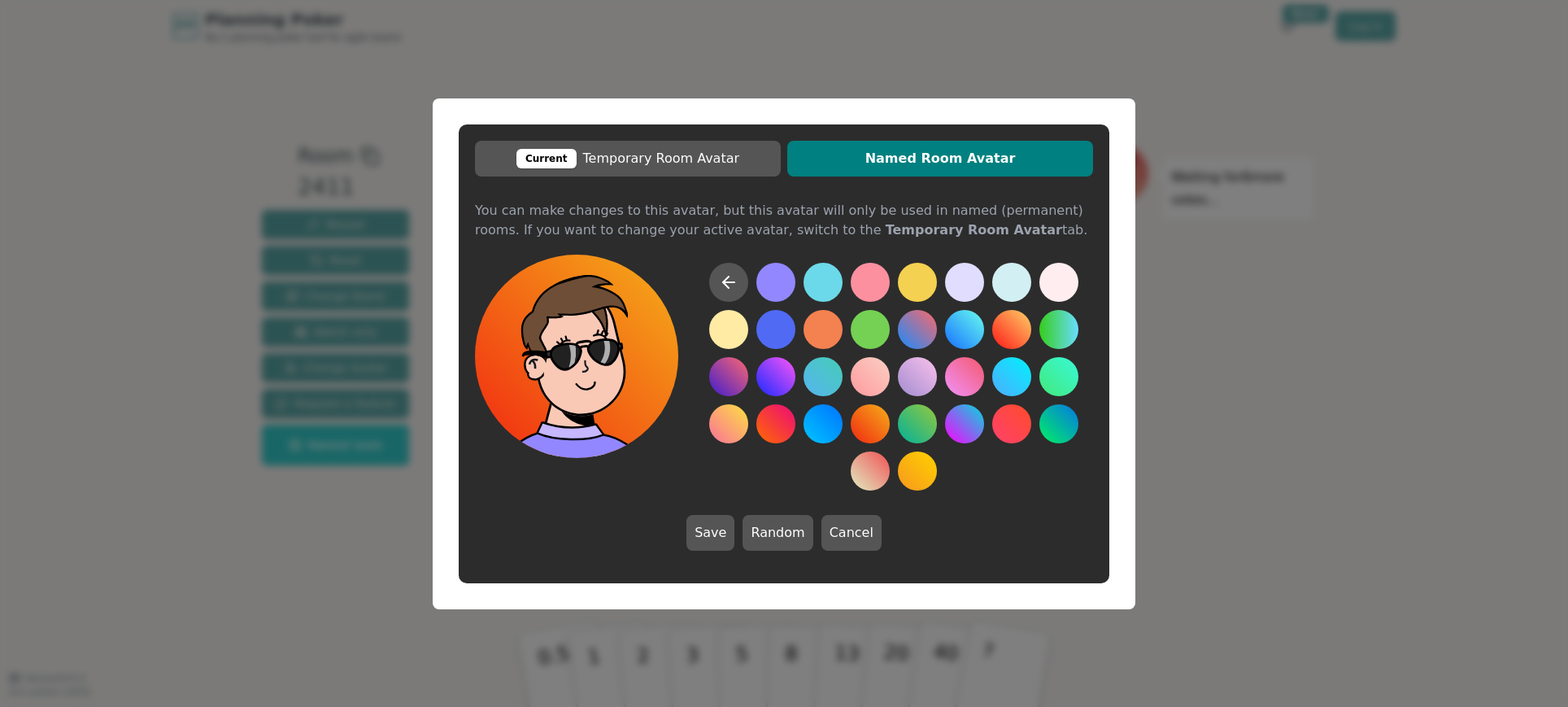
click at [873, 414] on button at bounding box center [871, 424] width 39 height 39
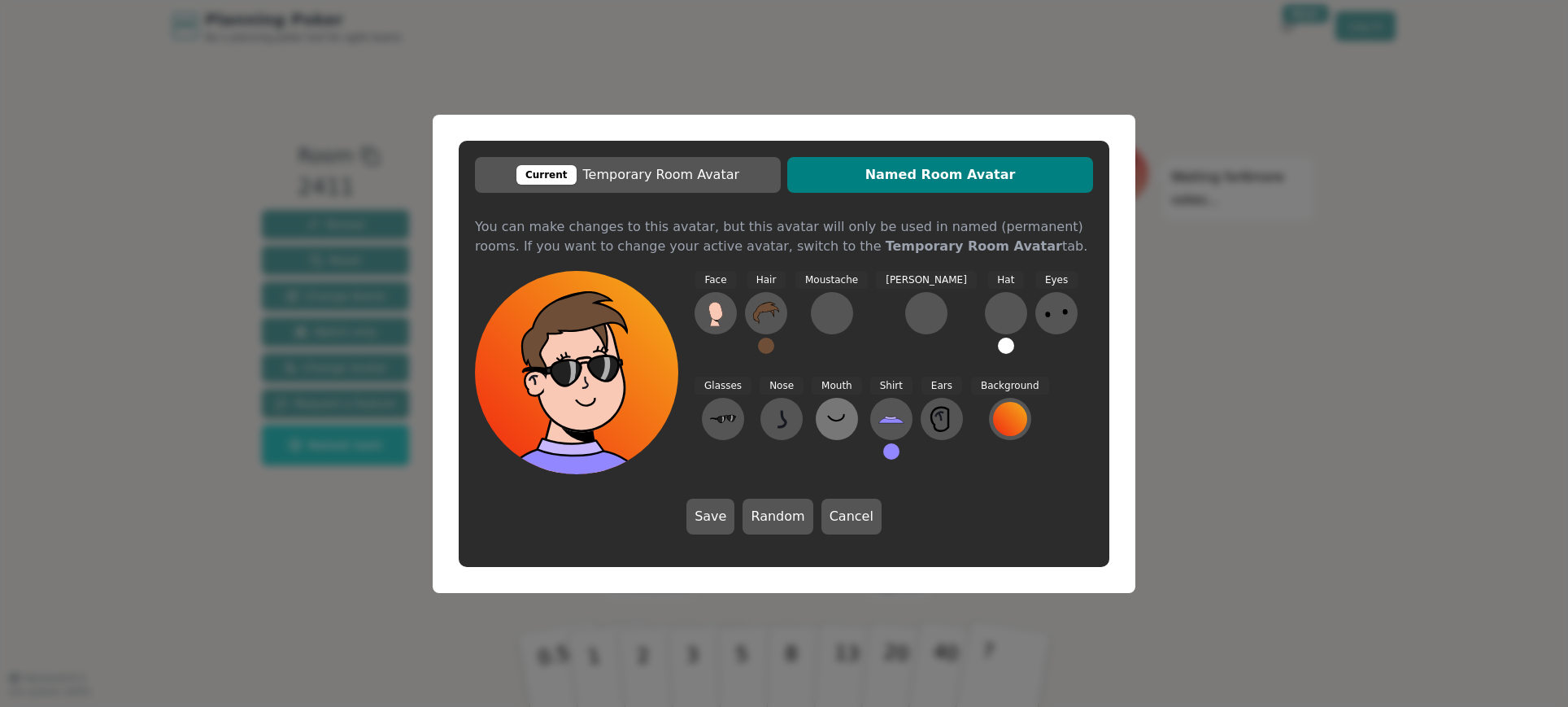
click at [824, 425] on icon at bounding box center [837, 418] width 27 height 27
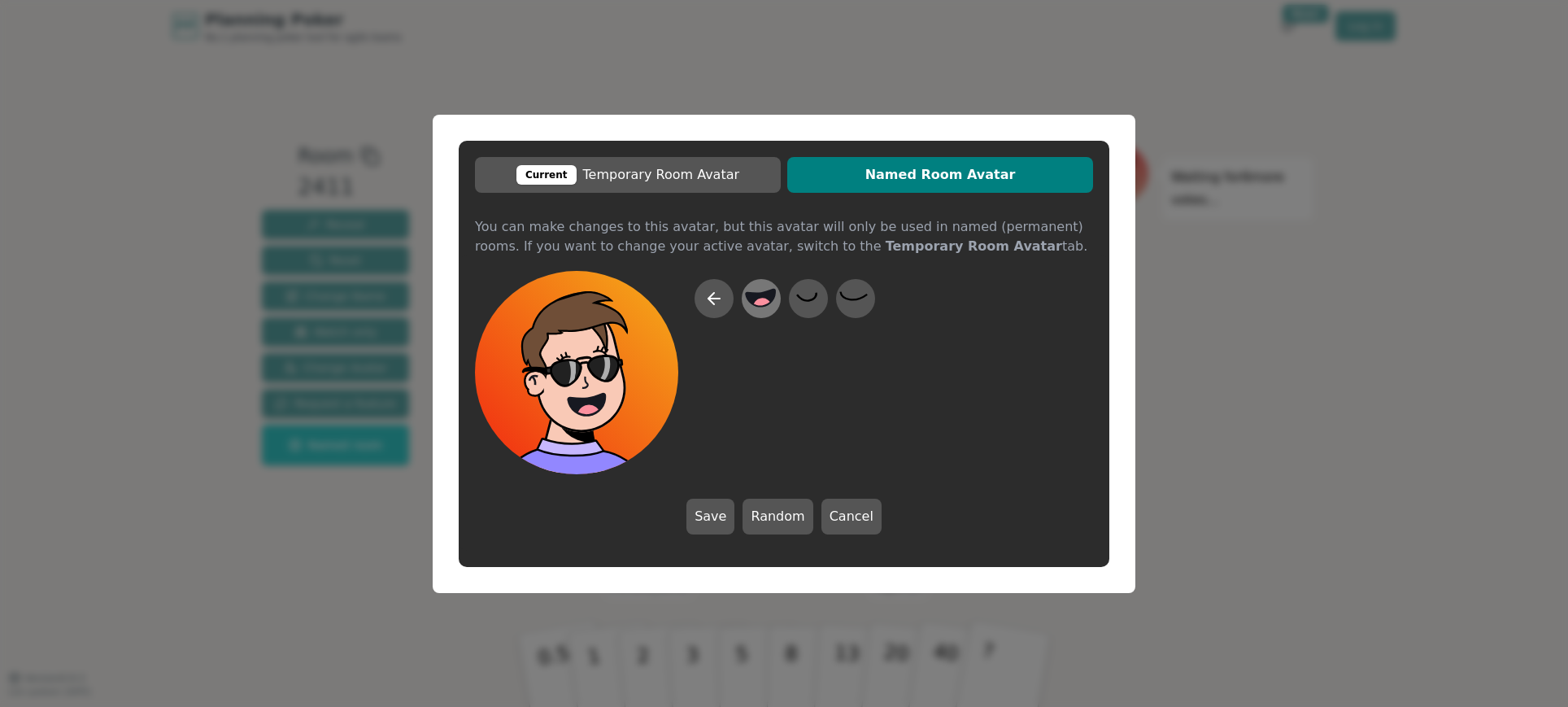
click at [764, 298] on circle at bounding box center [763, 307] width 22 height 22
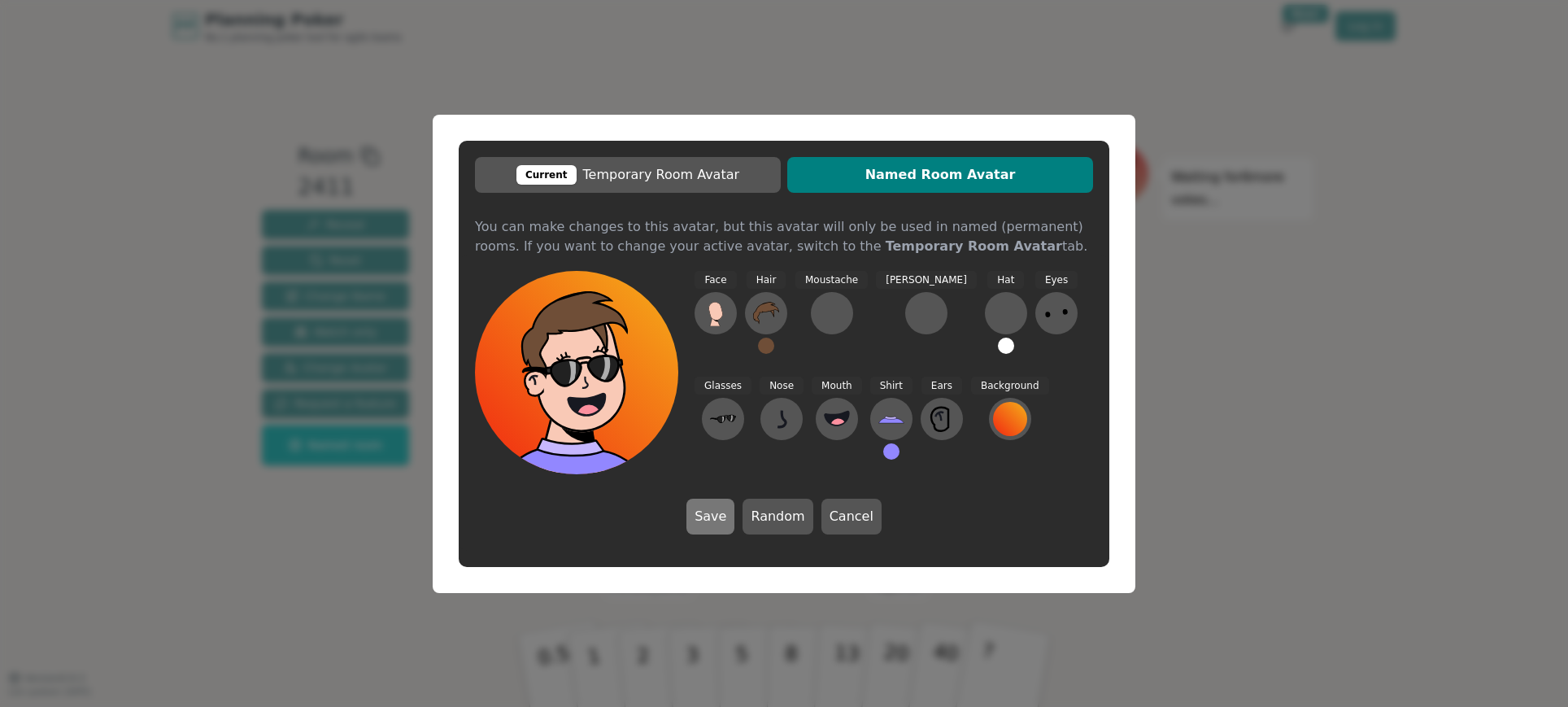
click at [714, 519] on button "Save" at bounding box center [710, 517] width 48 height 35
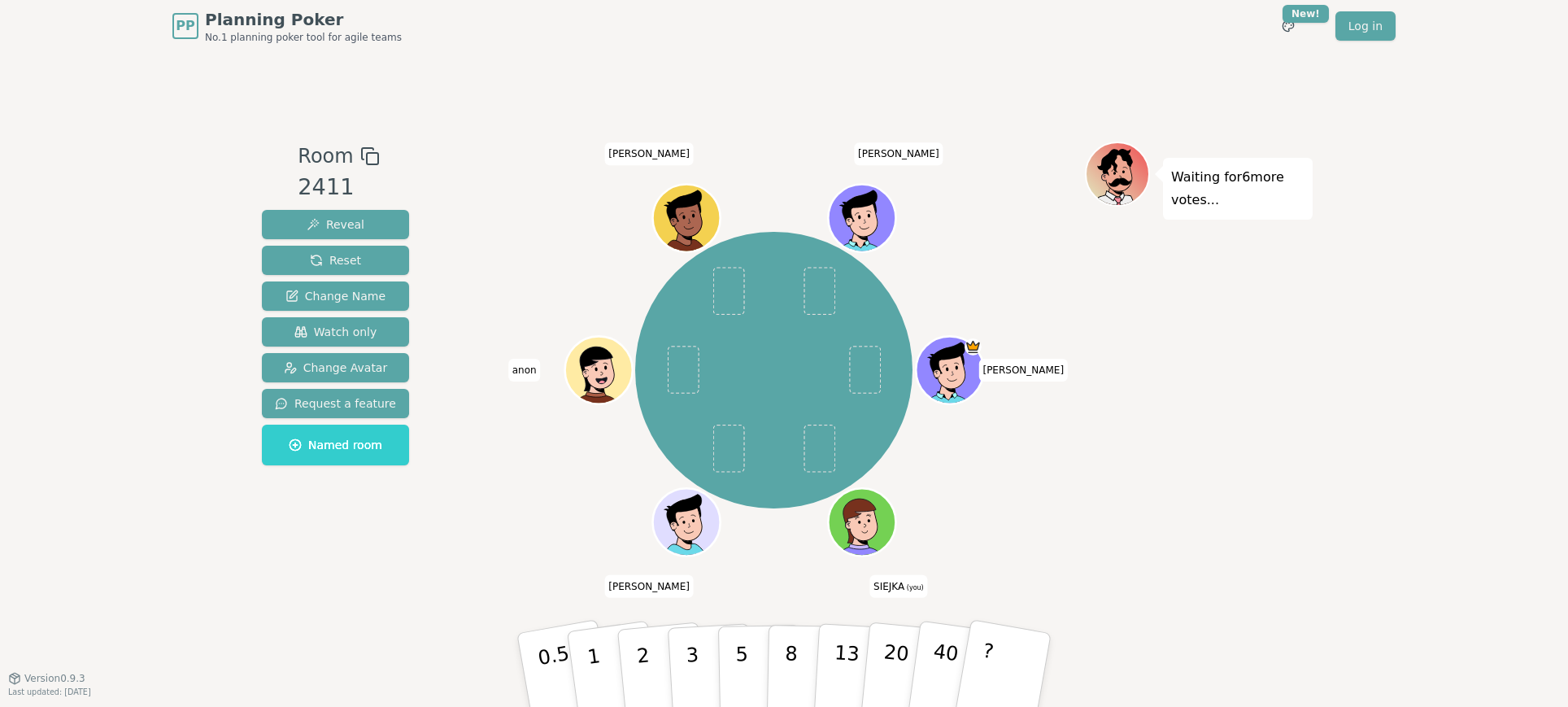
click at [868, 519] on ellipse at bounding box center [868, 520] width 3 height 3
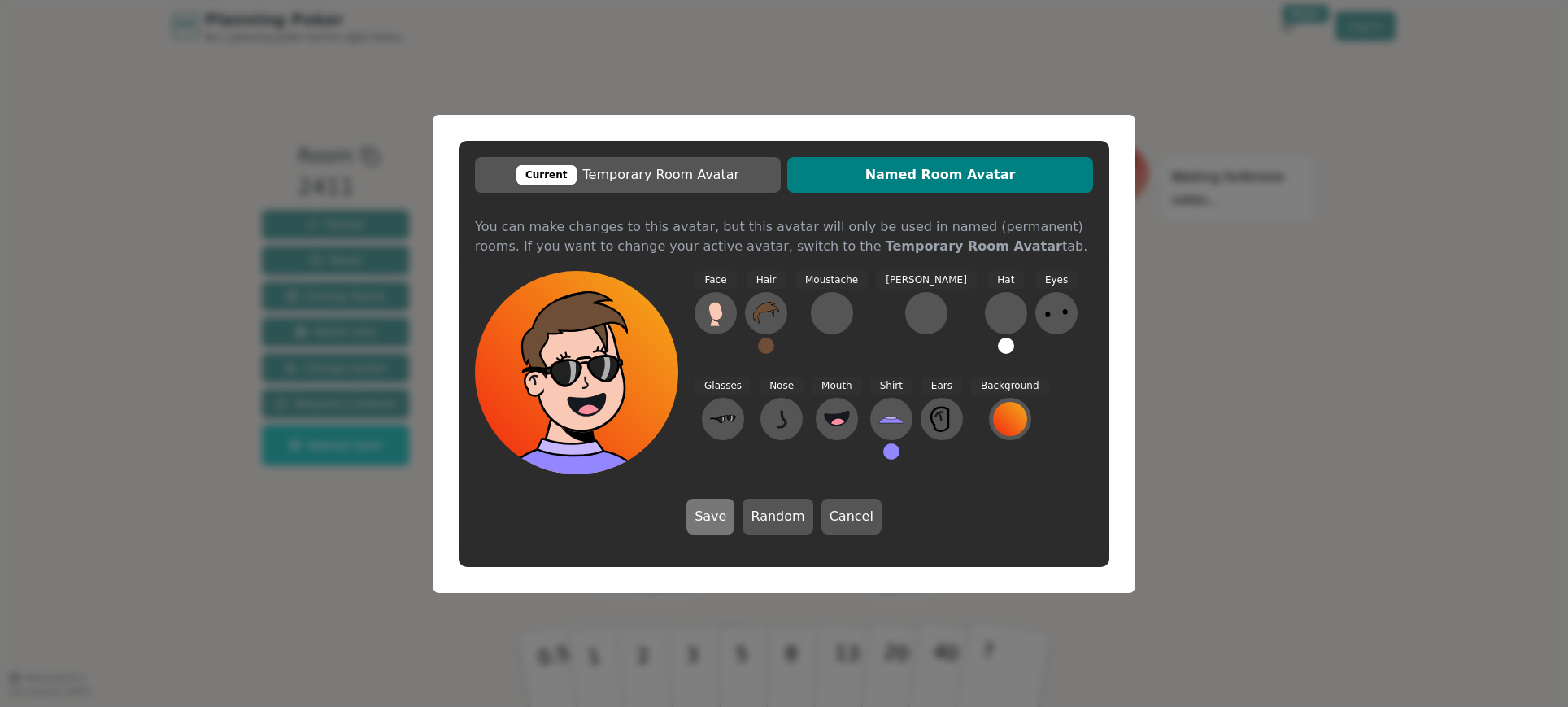
click at [718, 517] on button "Save" at bounding box center [710, 517] width 48 height 35
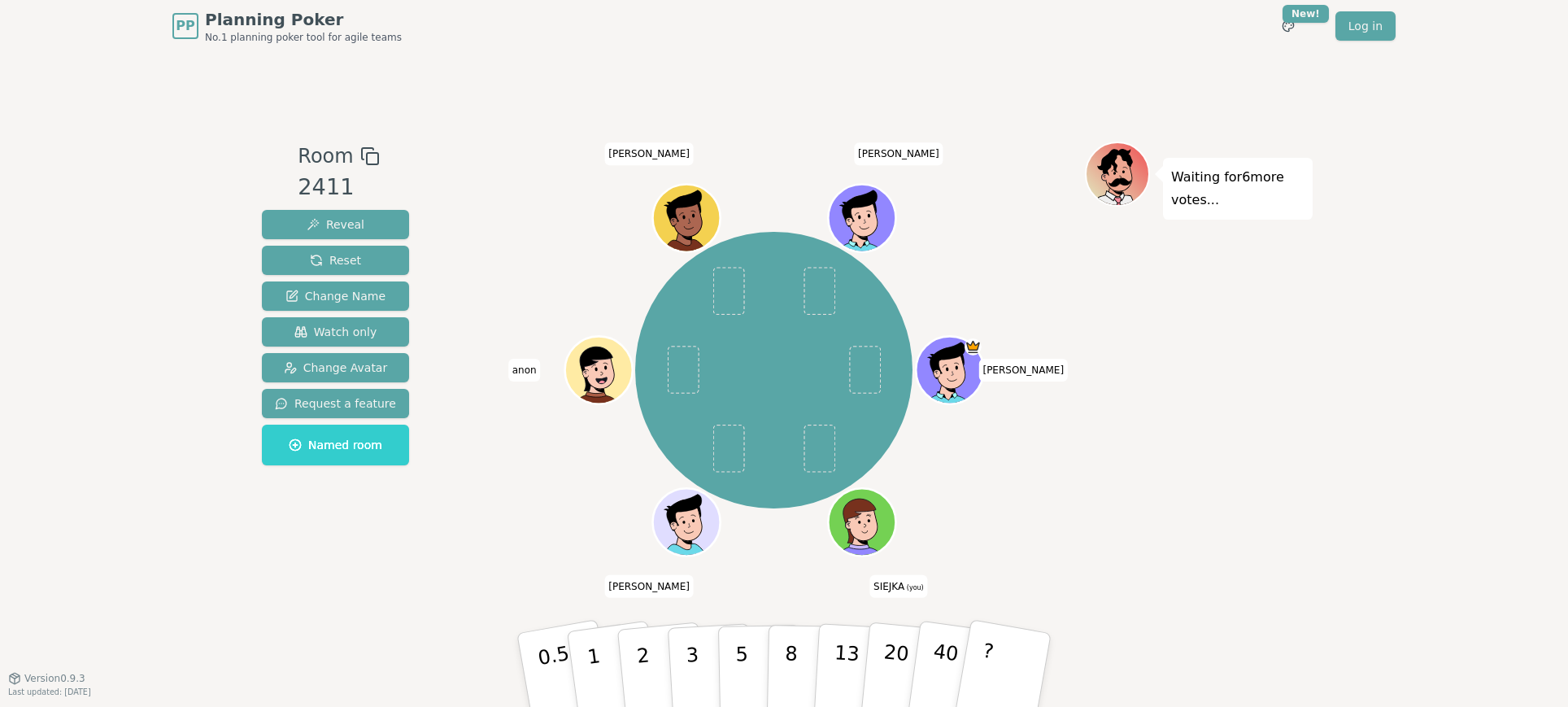
click at [1127, 515] on div "Waiting for 6 more votes..." at bounding box center [1199, 365] width 228 height 448
